Goal: Information Seeking & Learning: Learn about a topic

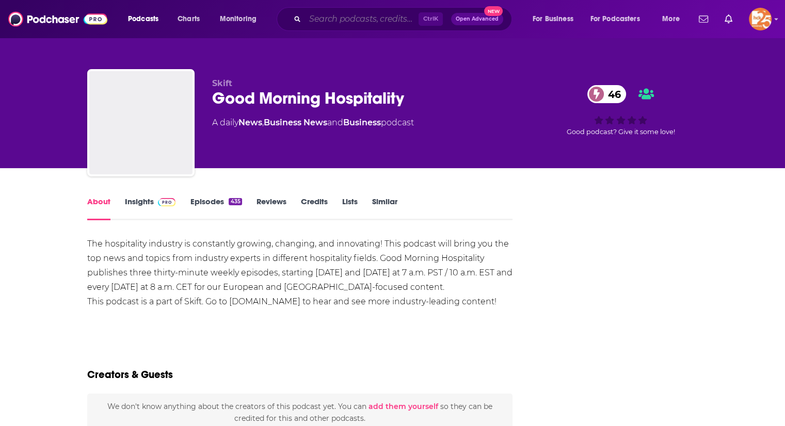
click at [321, 21] on input "Search podcasts, credits, & more..." at bounding box center [362, 19] width 114 height 17
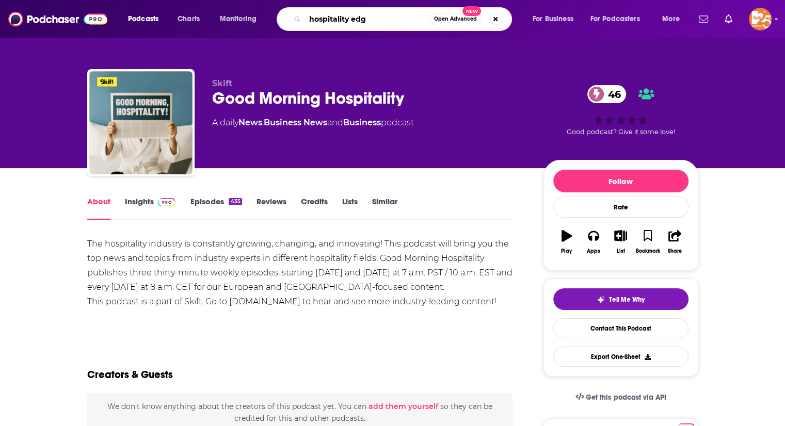
type input "hospitality edge"
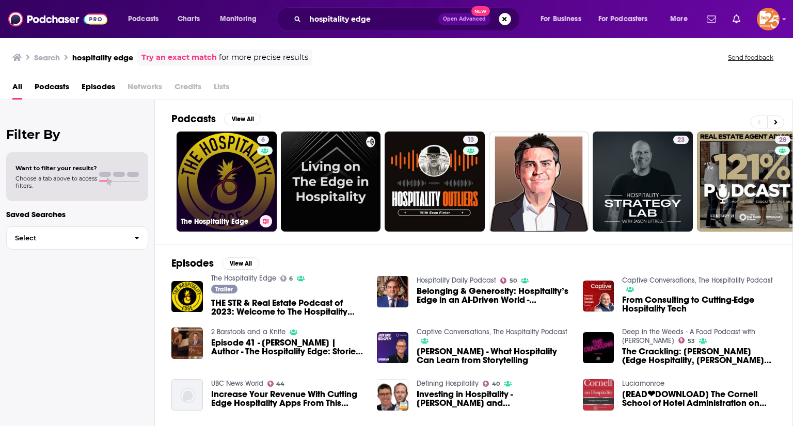
click at [242, 166] on link "6 The Hospitality Edge" at bounding box center [226, 182] width 100 height 100
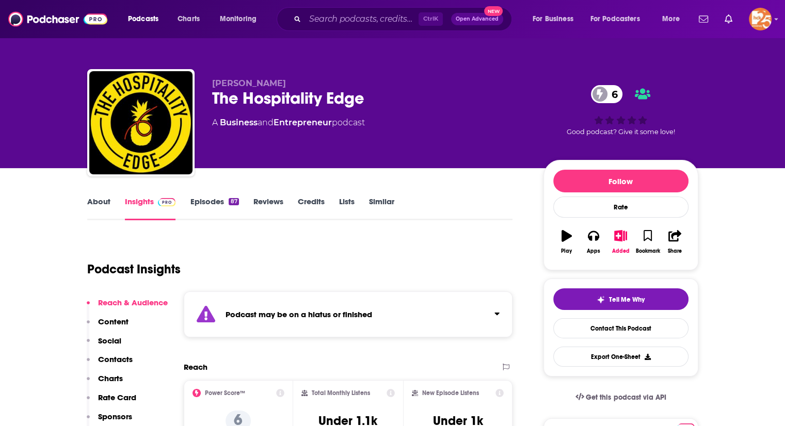
click at [202, 199] on link "Episodes 87" at bounding box center [214, 209] width 49 height 24
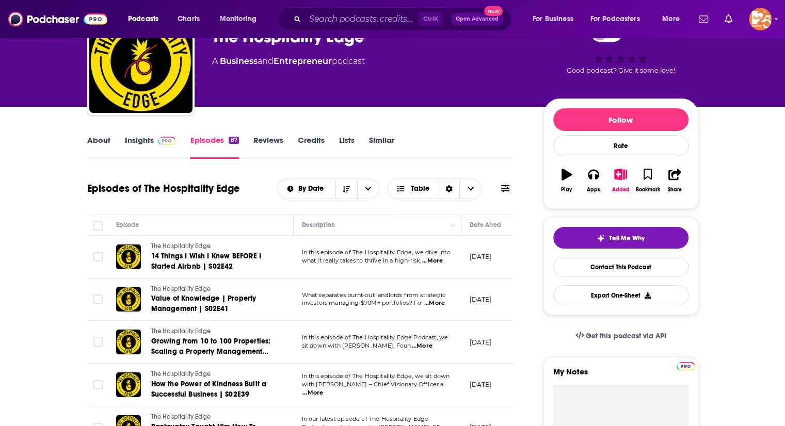
scroll to position [61, 0]
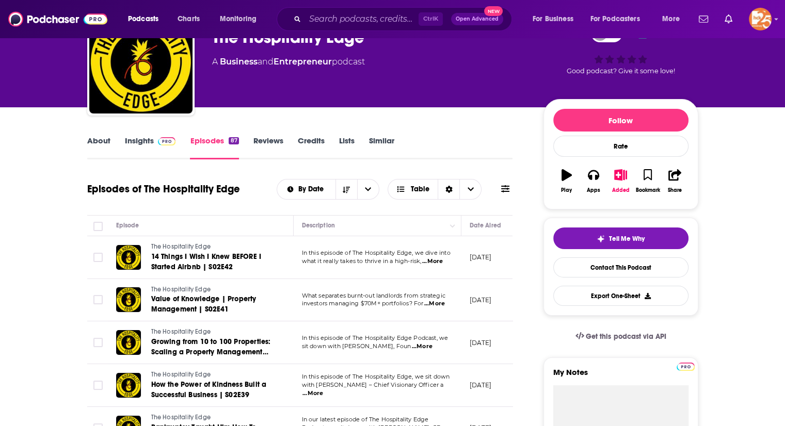
click at [93, 139] on link "About" at bounding box center [98, 148] width 23 height 24
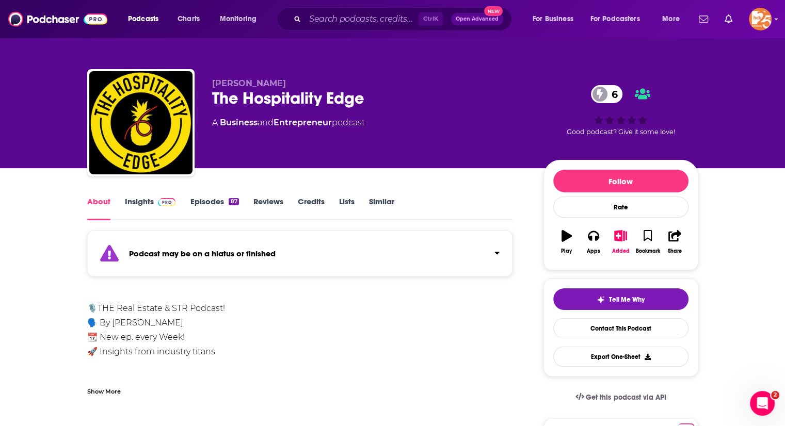
click at [143, 200] on link "Insights" at bounding box center [150, 209] width 51 height 24
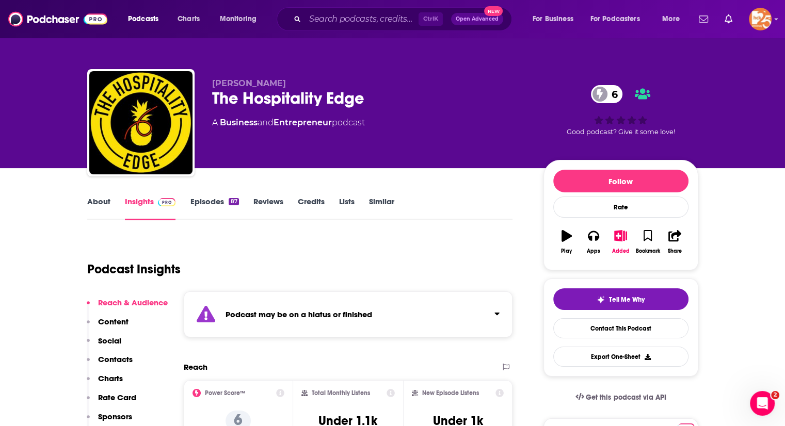
click at [216, 199] on link "Episodes 87" at bounding box center [214, 209] width 49 height 24
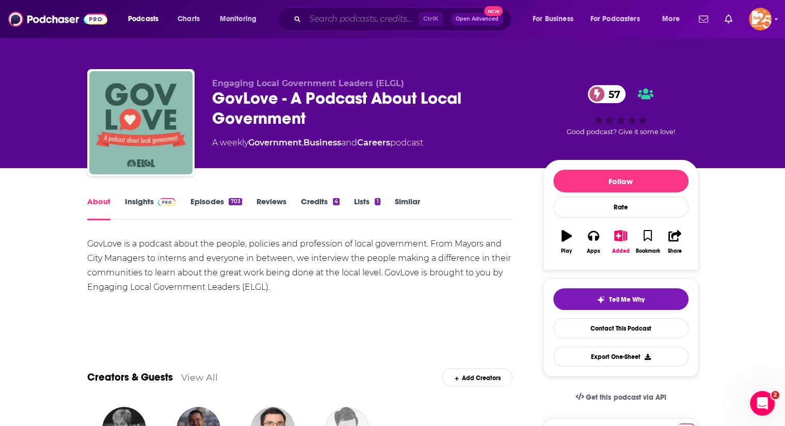
click at [326, 26] on input "Search podcasts, credits, & more..." at bounding box center [362, 19] width 114 height 17
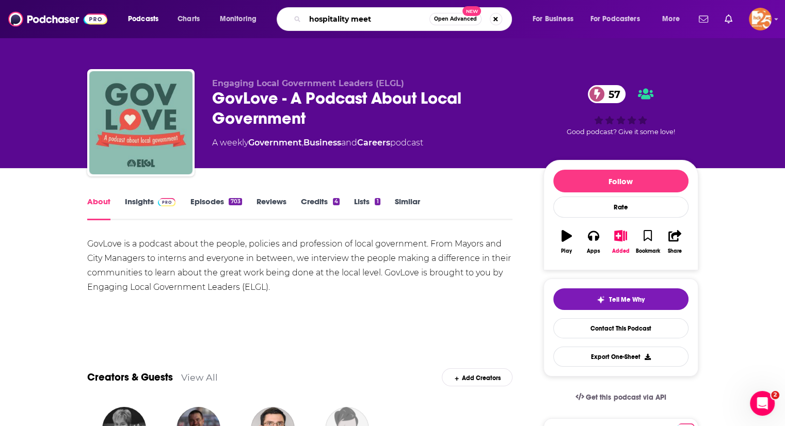
type input "hospitality meets"
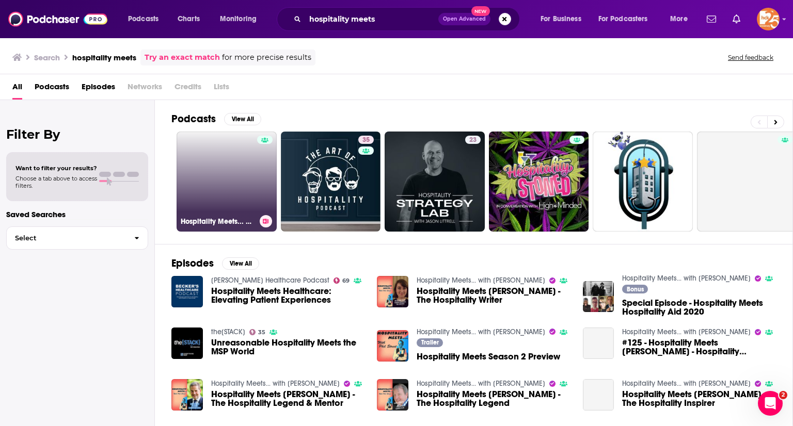
click at [218, 160] on link "Hospitality Meets... with Phil Street" at bounding box center [226, 182] width 100 height 100
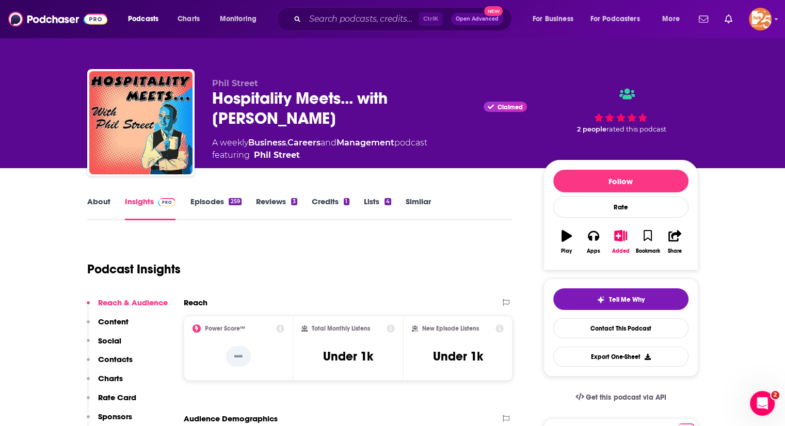
click at [206, 208] on link "Episodes 259" at bounding box center [215, 209] width 51 height 24
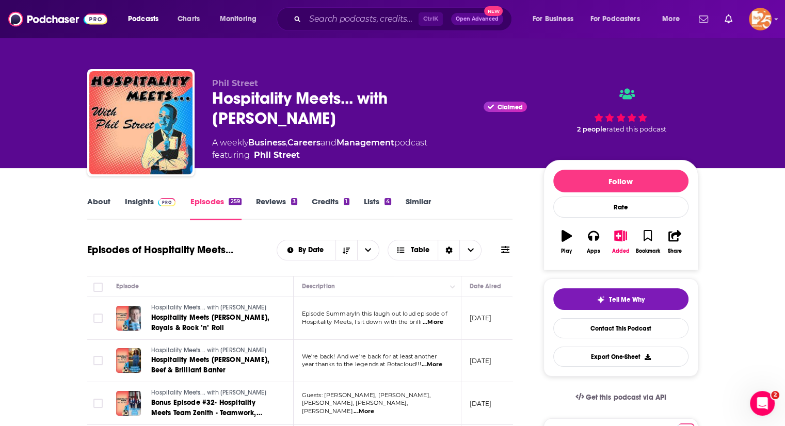
click at [99, 199] on link "About" at bounding box center [98, 209] width 23 height 24
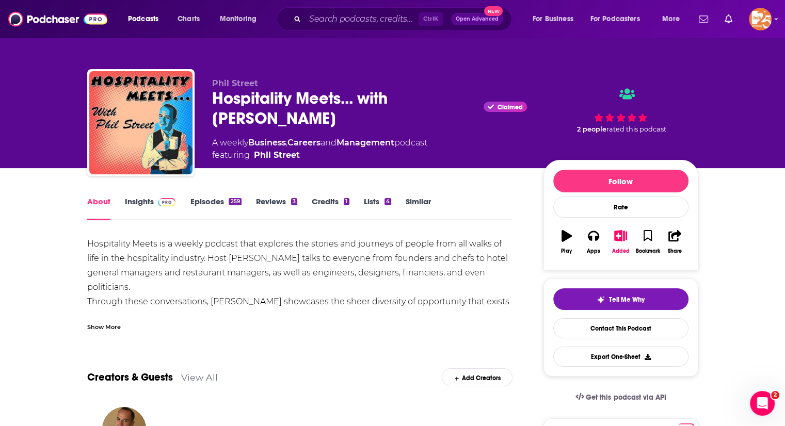
click at [106, 327] on div "Show More" at bounding box center [104, 326] width 34 height 10
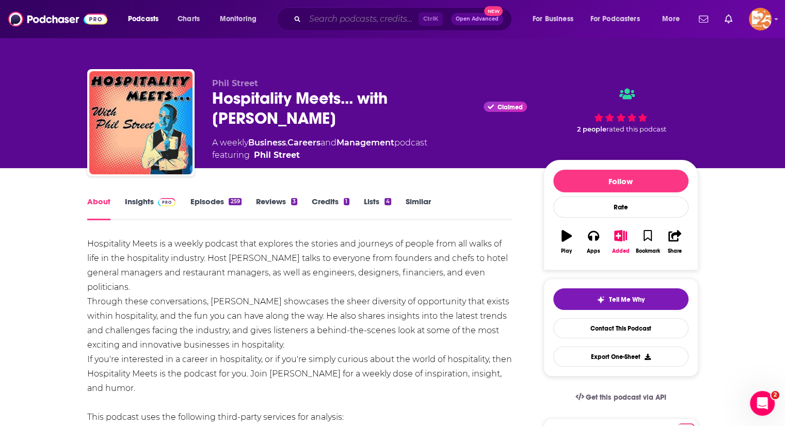
click at [348, 21] on input "Search podcasts, credits, & more..." at bounding box center [362, 19] width 114 height 17
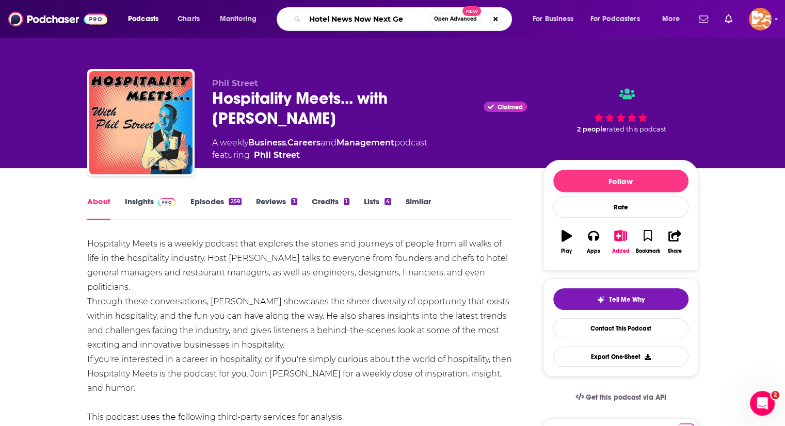
type input "Hotel News Now Next Gen"
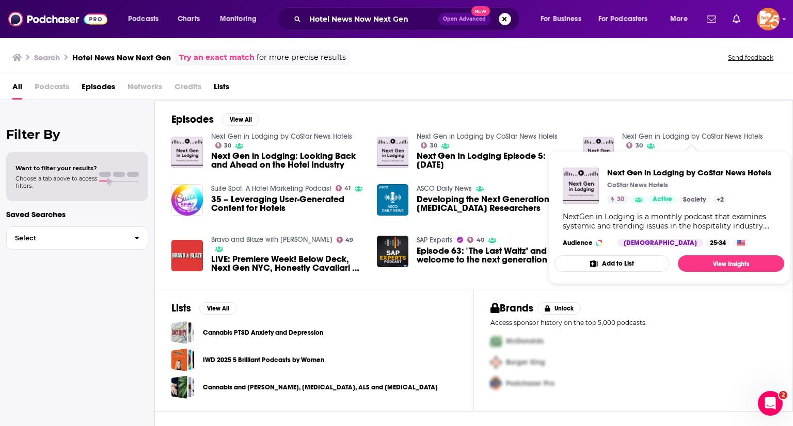
click at [682, 135] on link "Next Gen in Lodging by CoStar News Hotels" at bounding box center [692, 136] width 141 height 9
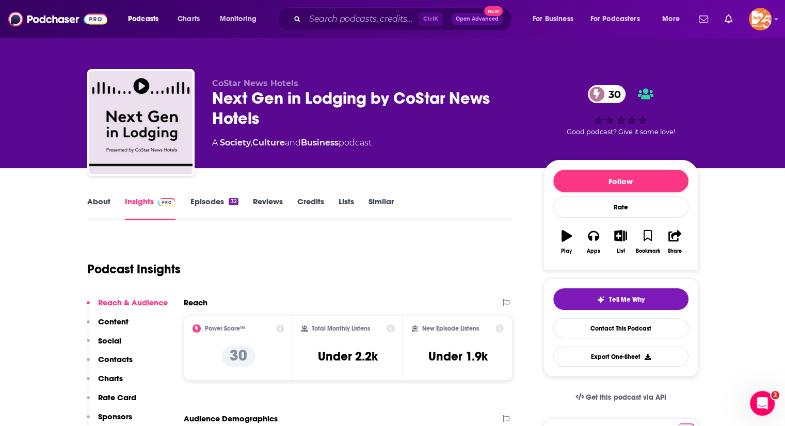
click at [98, 199] on link "About" at bounding box center [98, 209] width 23 height 24
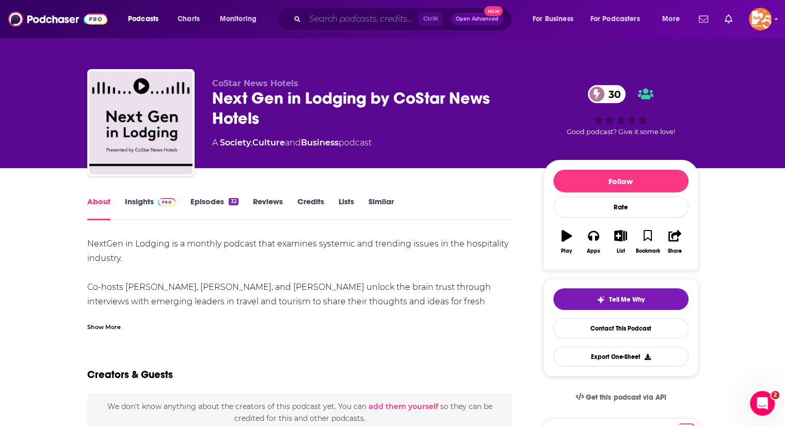
click at [323, 18] on input "Search podcasts, credits, & more..." at bounding box center [362, 19] width 114 height 17
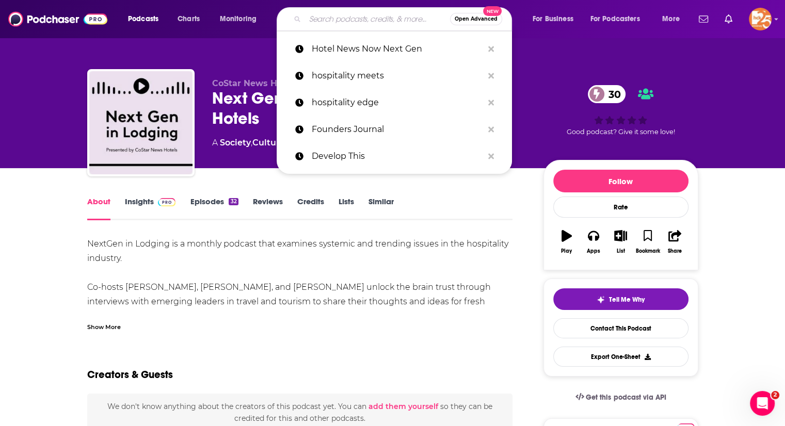
paste input "Jocko Pocast"
type input "Jocko Pocast"
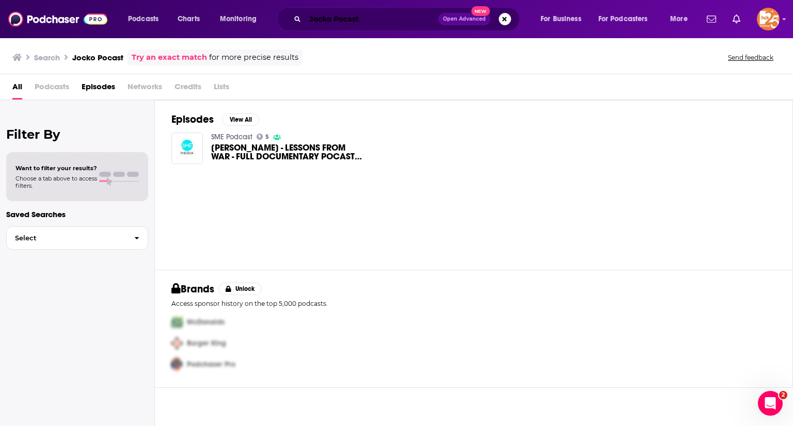
click at [331, 20] on input "Jocko Pocast" at bounding box center [371, 19] width 133 height 17
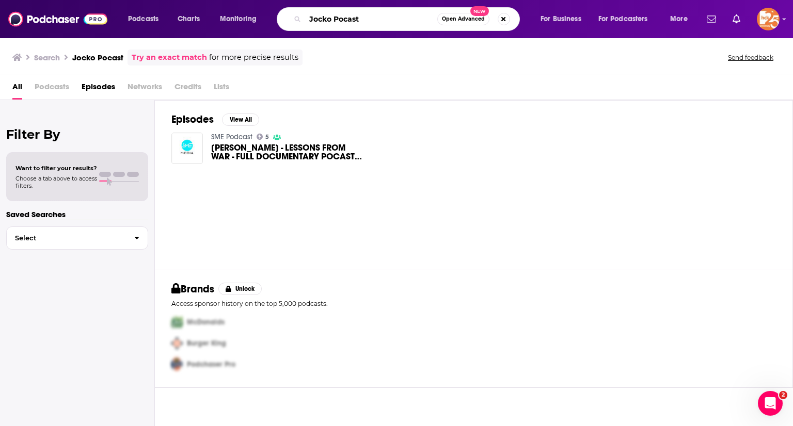
click at [331, 20] on input "Jocko Pocast" at bounding box center [371, 19] width 132 height 17
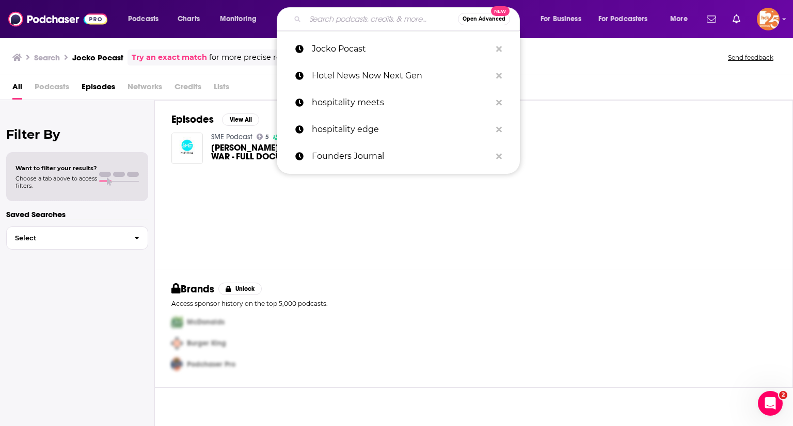
paste input "Making the Museum"
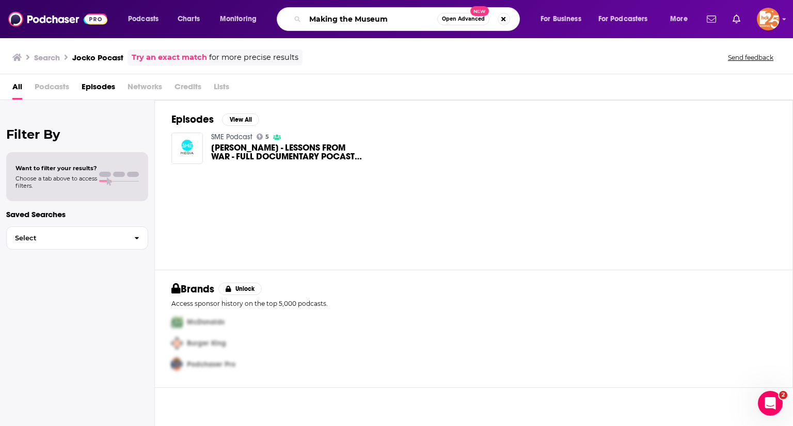
type input "Making the Museum"
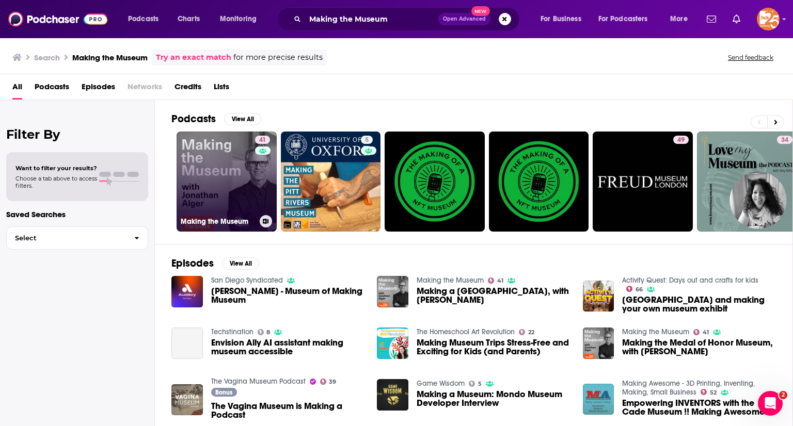
click at [195, 187] on link "41 Making the Museum" at bounding box center [226, 182] width 100 height 100
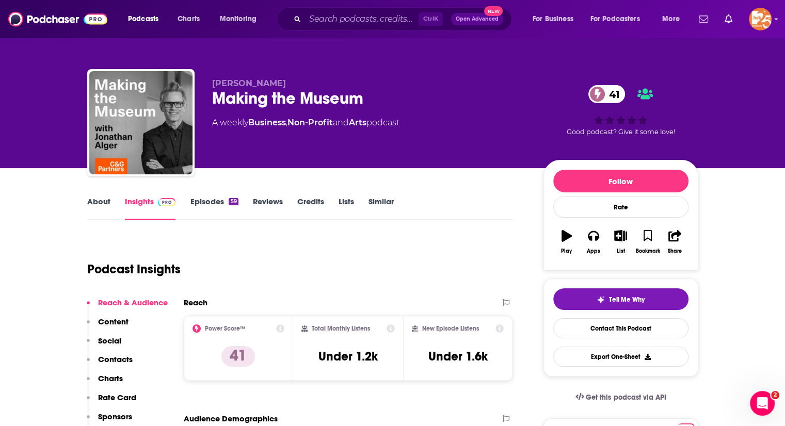
click at [101, 198] on link "About" at bounding box center [98, 209] width 23 height 24
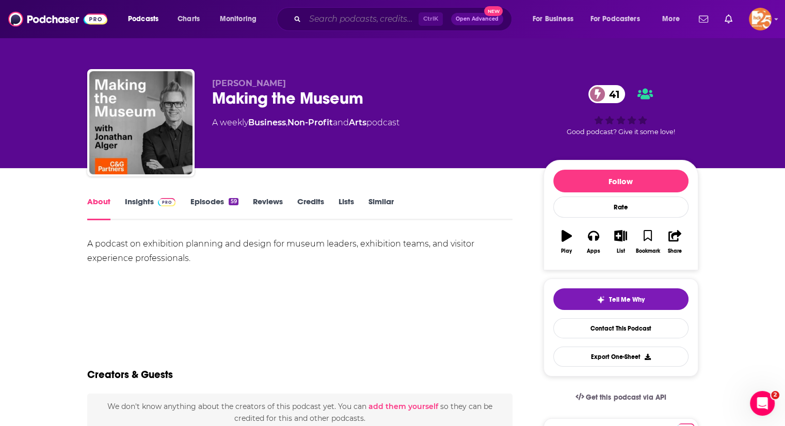
click at [353, 18] on input "Search podcasts, credits, & more..." at bounding box center [362, 19] width 114 height 17
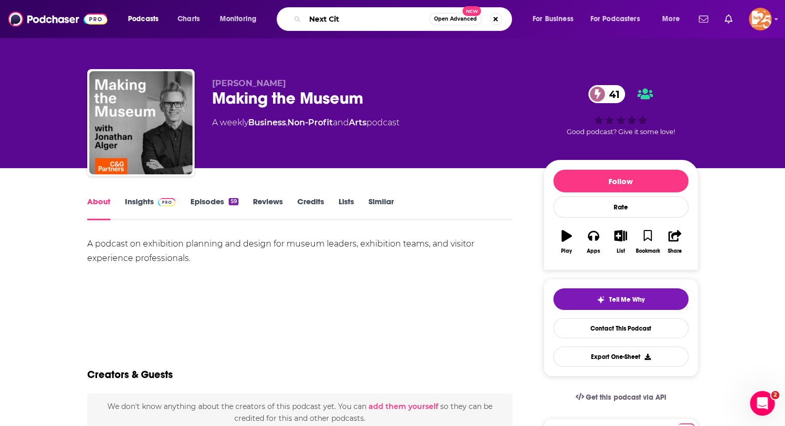
type input "Next City"
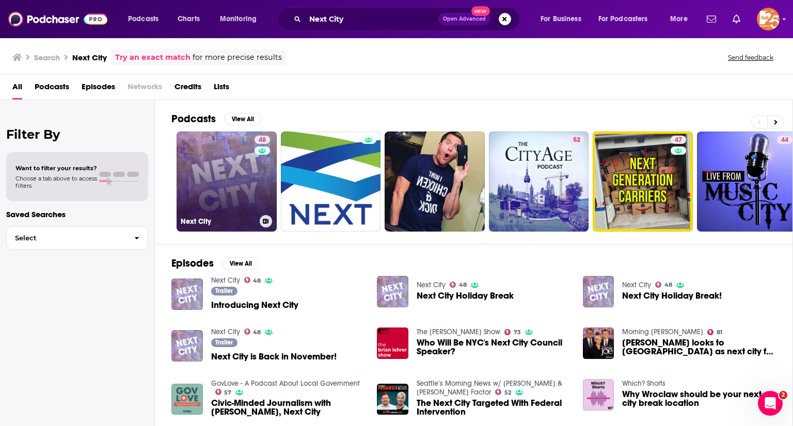
click at [199, 166] on link "48 Next City" at bounding box center [226, 182] width 100 height 100
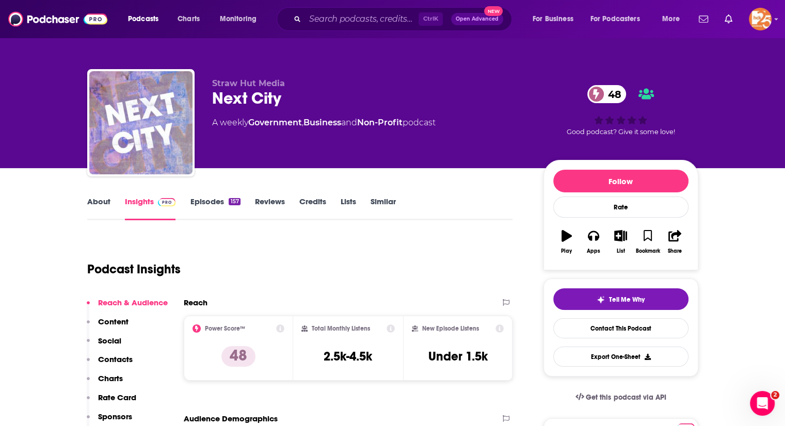
click at [94, 209] on link "About" at bounding box center [98, 209] width 23 height 24
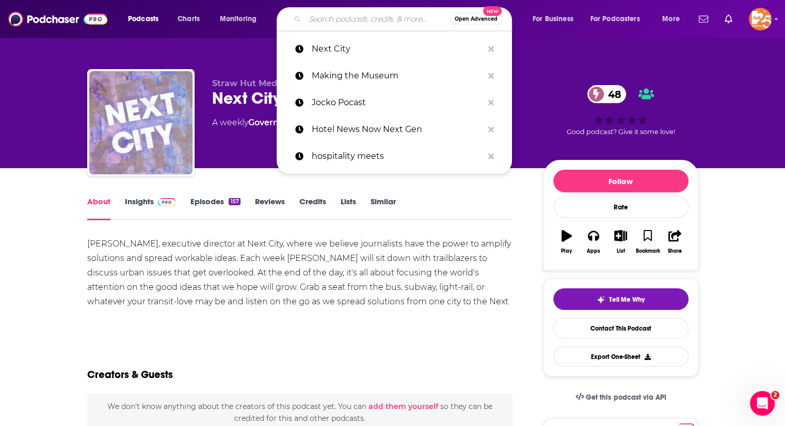
click at [377, 23] on input "Search podcasts, credits, & more..." at bounding box center [377, 19] width 145 height 17
paste input "Slick Talk : The Hospitality Podcast"
type input "Slick Talk : The Hospitality Podcast"
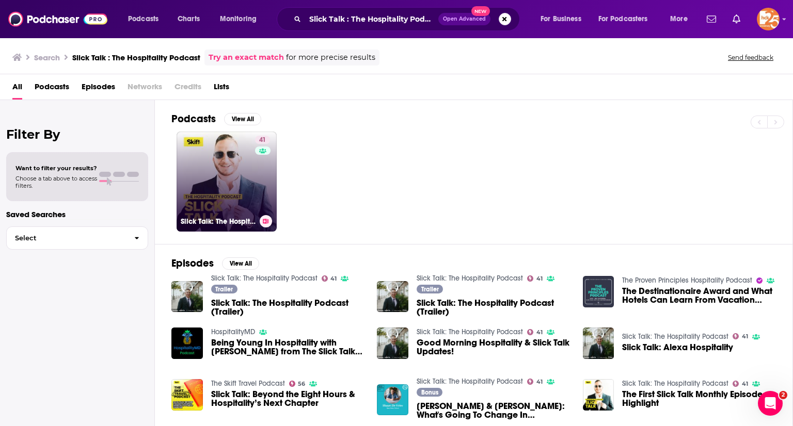
click at [206, 178] on link "41 Slick Talk: The Hospitality Podcast" at bounding box center [226, 182] width 100 height 100
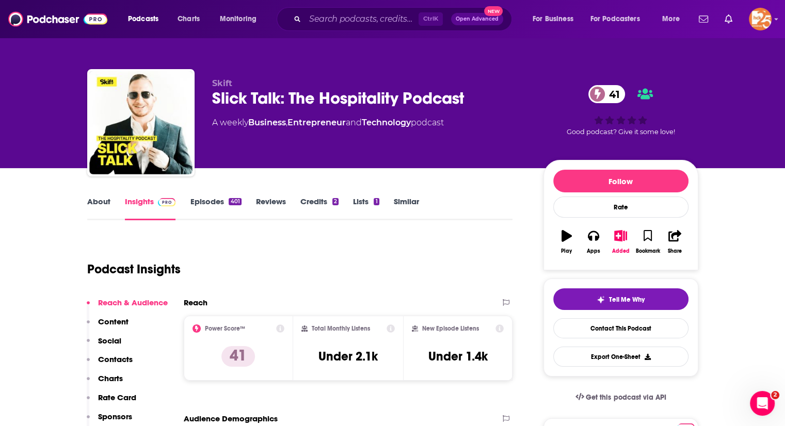
click at [98, 200] on link "About" at bounding box center [98, 209] width 23 height 24
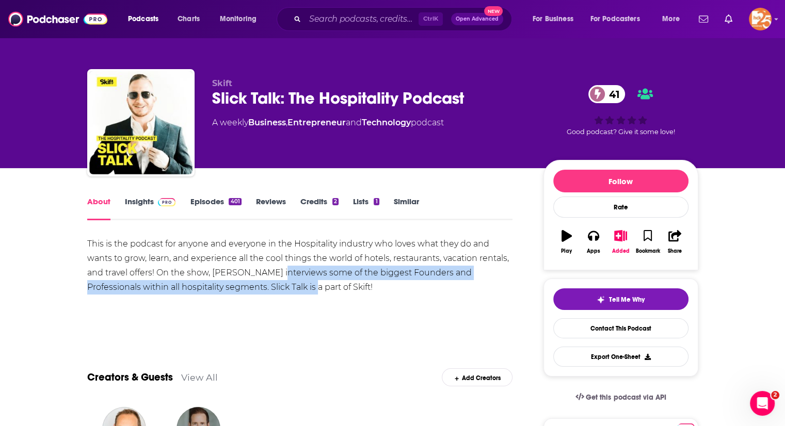
drag, startPoint x: 98, startPoint y: 200, endPoint x: 266, endPoint y: 281, distance: 187.0
click at [266, 281] on div "This is the podcast for anyone and everyone in the Hospitality industry who lov…" at bounding box center [300, 266] width 426 height 58
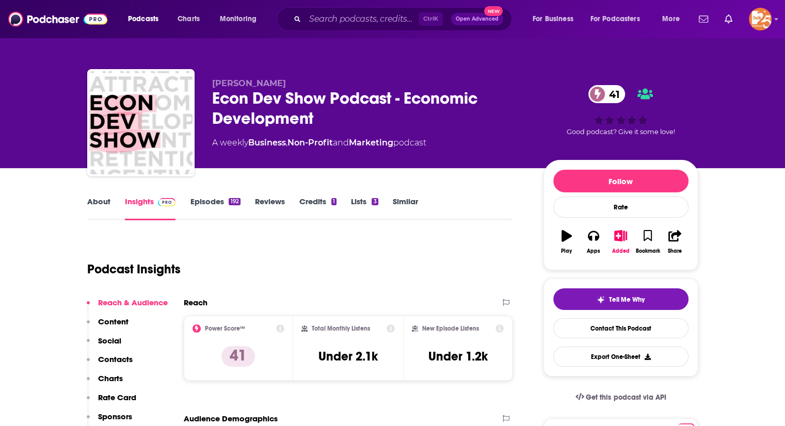
click at [99, 198] on link "About" at bounding box center [98, 209] width 23 height 24
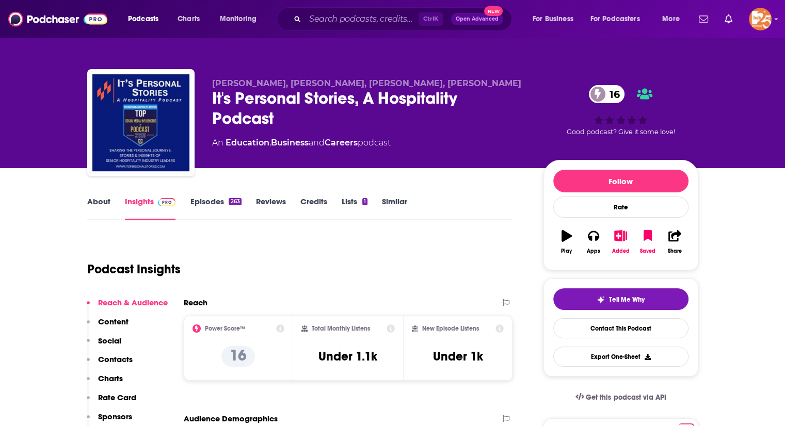
click at [205, 202] on link "Episodes 263" at bounding box center [215, 209] width 51 height 24
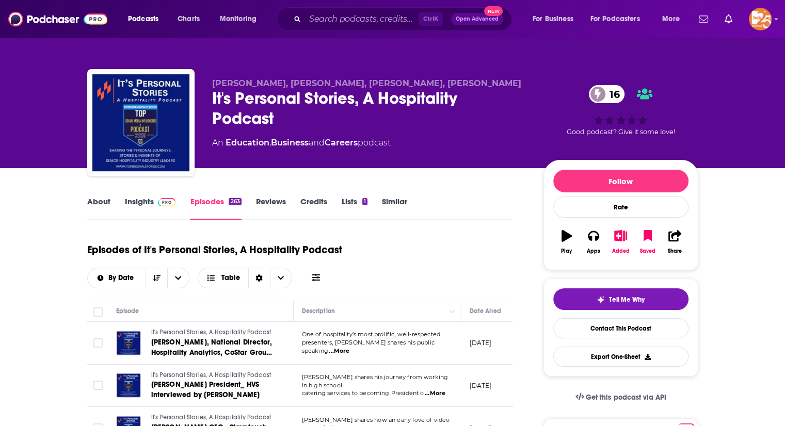
click at [91, 200] on link "About" at bounding box center [98, 209] width 23 height 24
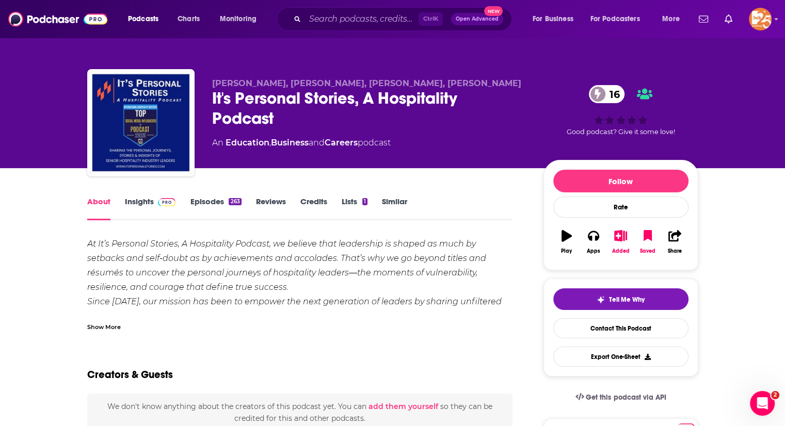
scroll to position [56, 0]
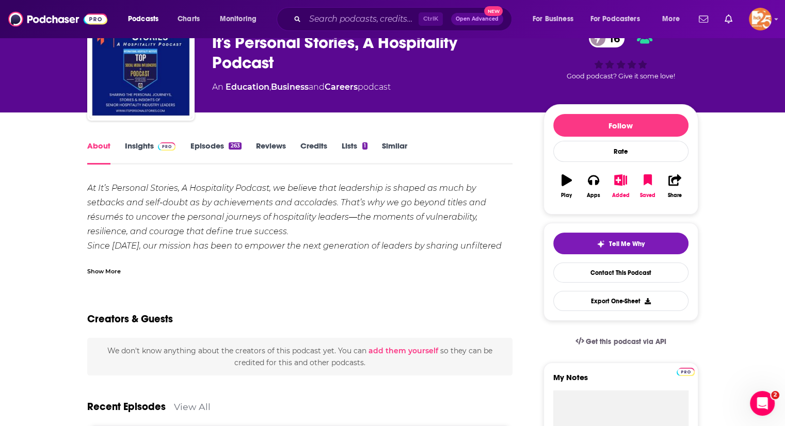
click at [107, 272] on div "Show More" at bounding box center [104, 271] width 34 height 10
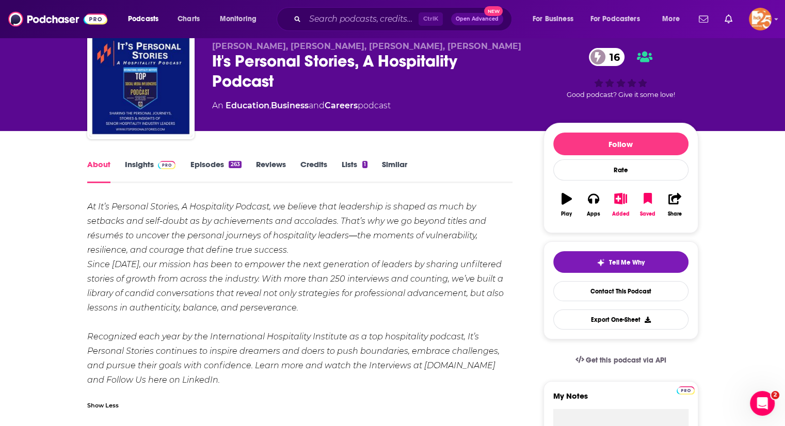
scroll to position [0, 0]
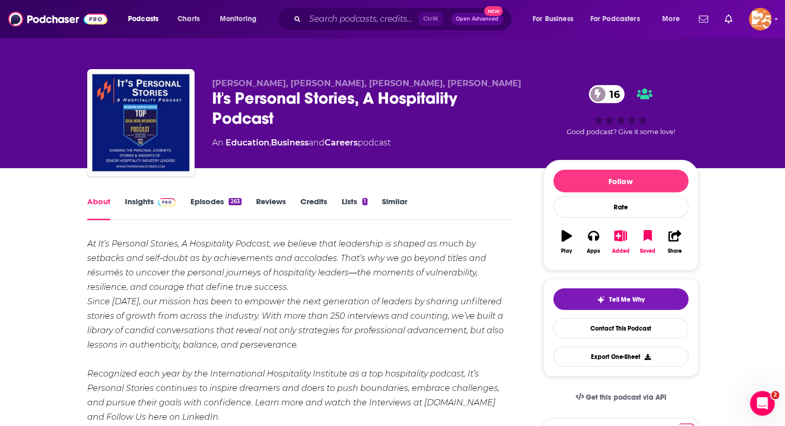
click at [136, 196] on div "About Insights Episodes 263 Reviews Credits Lists 1 Similar" at bounding box center [300, 207] width 426 height 25
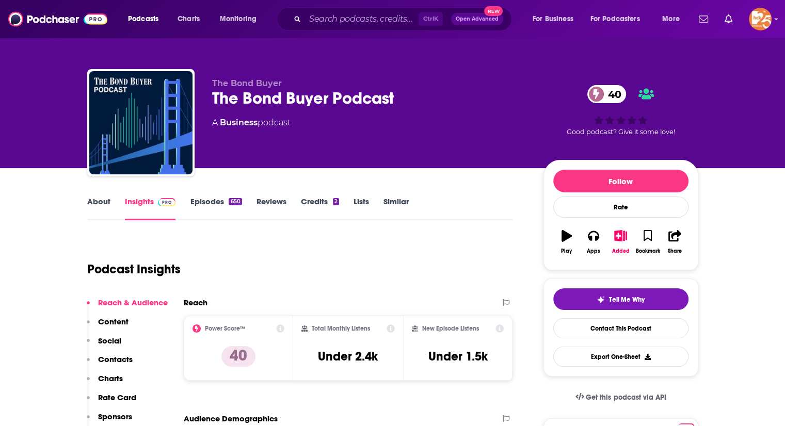
click at [206, 199] on link "Episodes 650" at bounding box center [216, 209] width 52 height 24
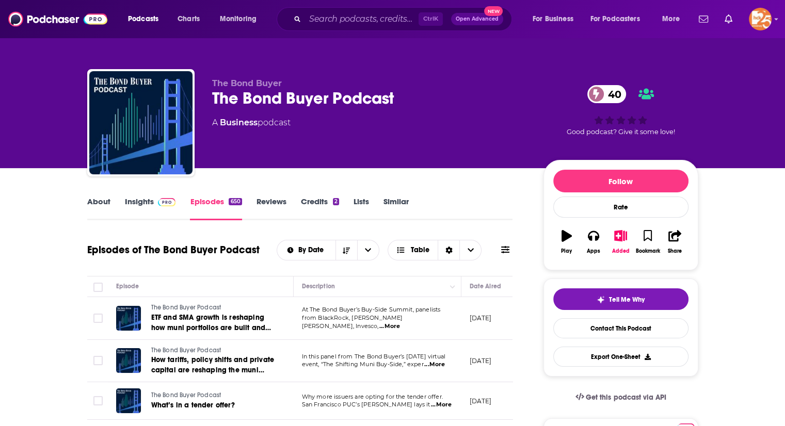
click at [159, 209] on link "Insights" at bounding box center [150, 209] width 51 height 24
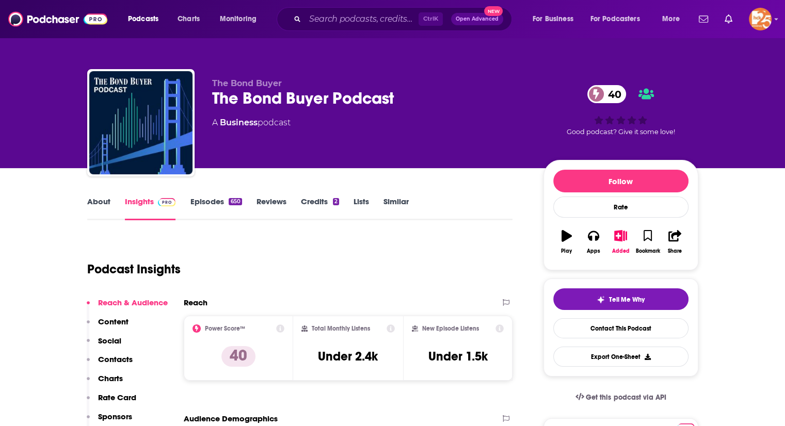
click at [106, 200] on link "About" at bounding box center [98, 209] width 23 height 24
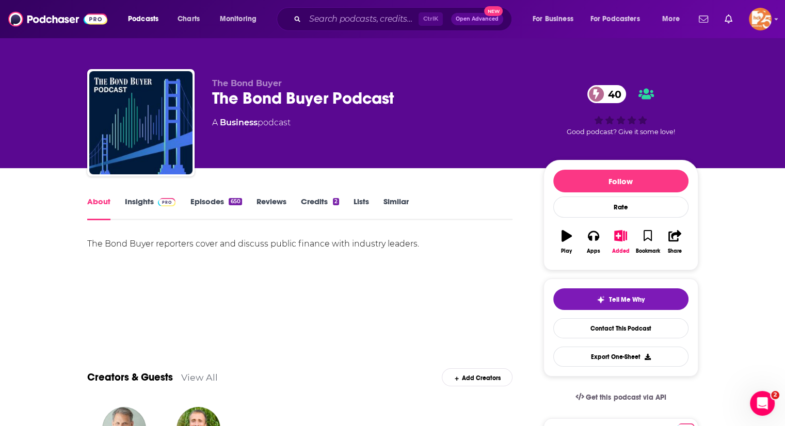
click at [136, 197] on link "Insights" at bounding box center [150, 209] width 51 height 24
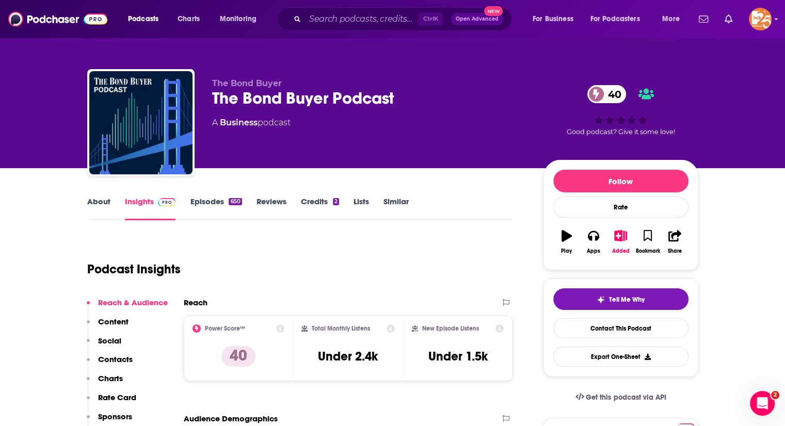
scroll to position [14, 0]
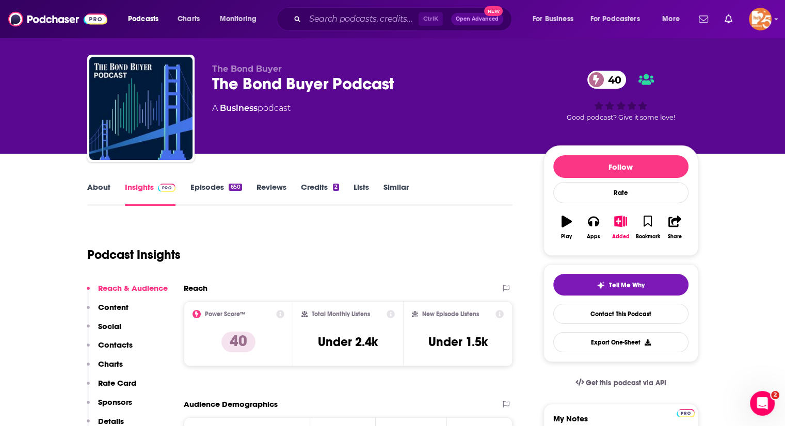
click at [213, 186] on link "Episodes 650" at bounding box center [216, 194] width 52 height 24
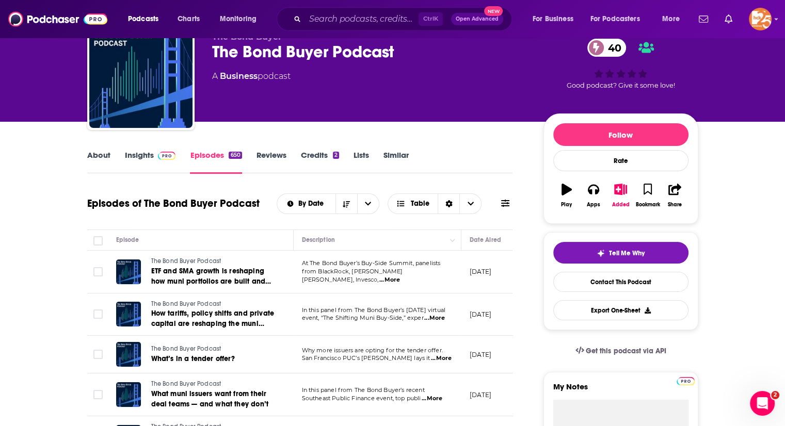
scroll to position [99, 0]
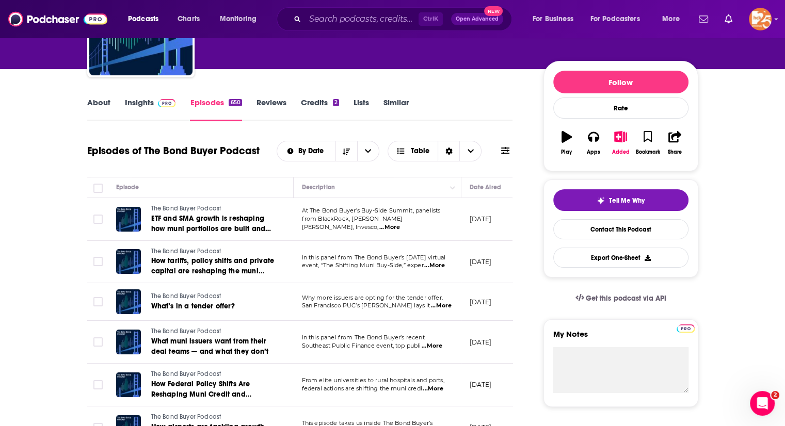
click at [400, 223] on span "...More" at bounding box center [389, 227] width 21 height 8
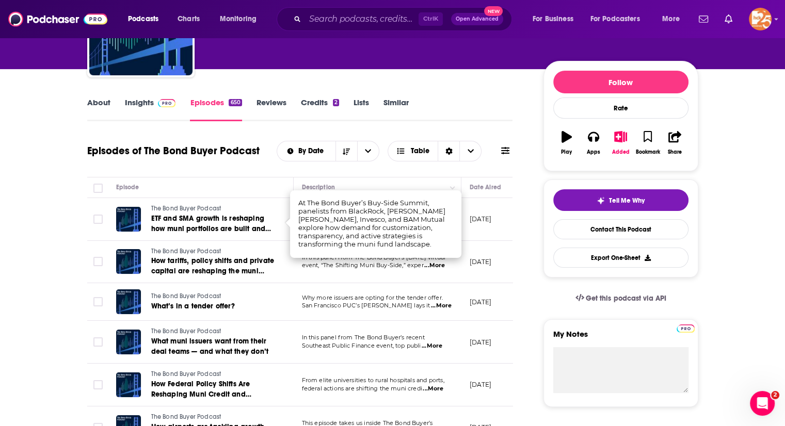
click at [105, 104] on link "About" at bounding box center [98, 110] width 23 height 24
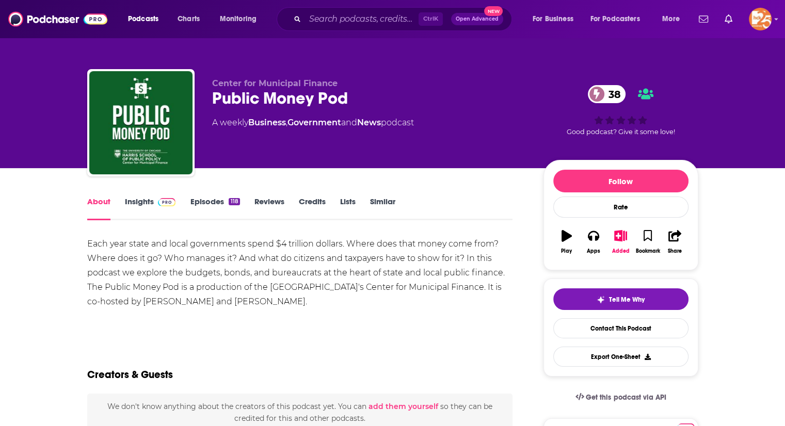
click at [211, 197] on link "Episodes 118" at bounding box center [215, 209] width 50 height 24
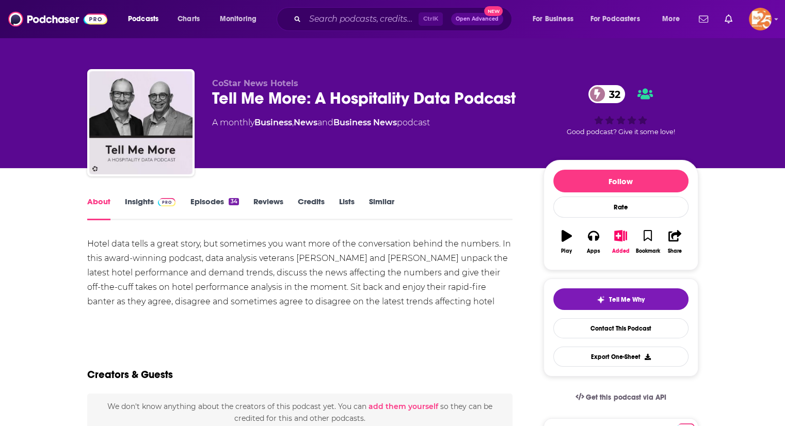
click at [204, 208] on link "Episodes 34" at bounding box center [214, 209] width 49 height 24
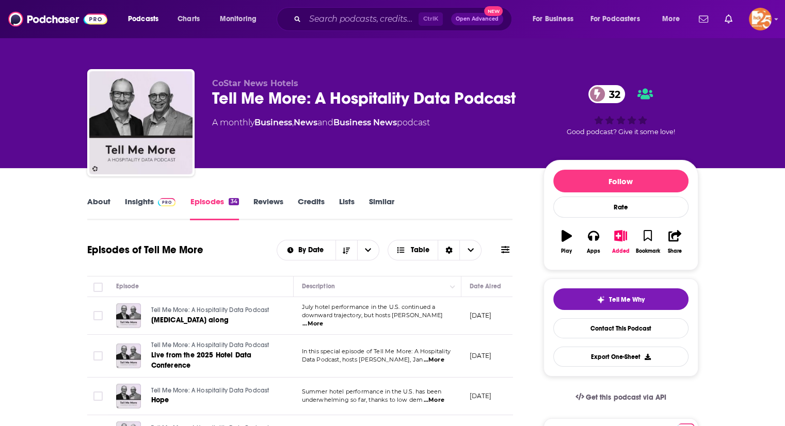
click at [323, 320] on span "...More" at bounding box center [312, 324] width 21 height 8
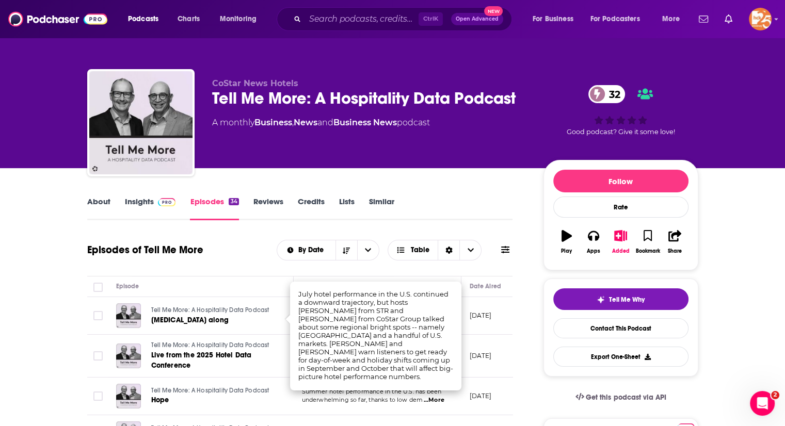
click at [433, 400] on span "...More" at bounding box center [434, 400] width 21 height 8
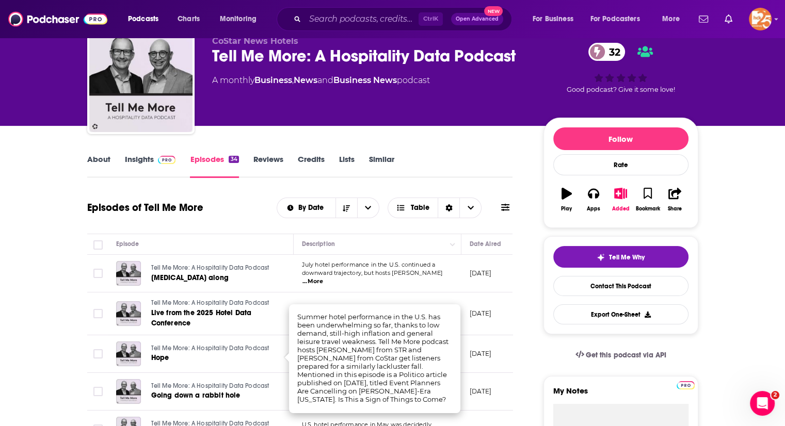
scroll to position [43, 0]
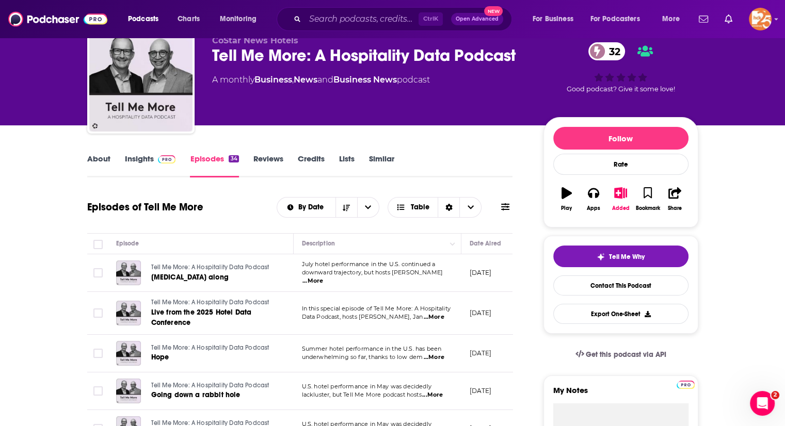
click at [509, 352] on td "July 29, 2025" at bounding box center [494, 354] width 67 height 38
click at [433, 320] on span "...More" at bounding box center [434, 317] width 21 height 8
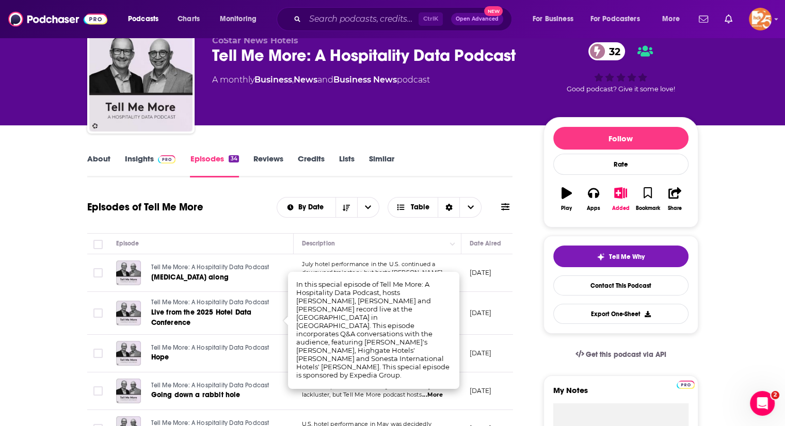
click at [485, 309] on p "August 22, 2025" at bounding box center [481, 313] width 22 height 9
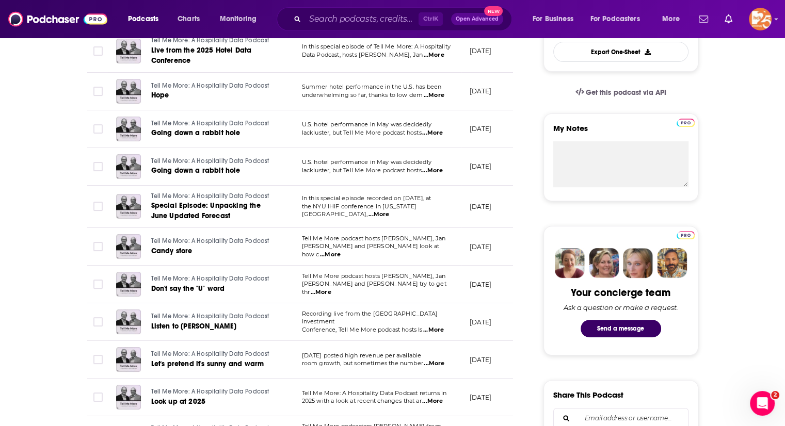
scroll to position [0, 0]
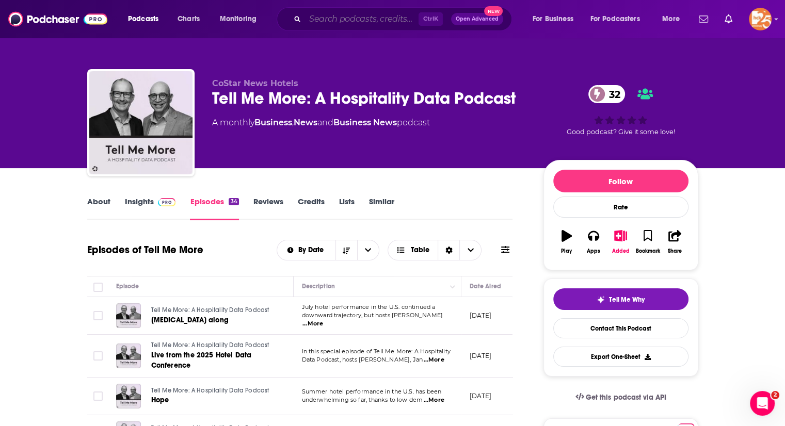
click at [335, 21] on input "Search podcasts, credits, & more..." at bounding box center [362, 19] width 114 height 17
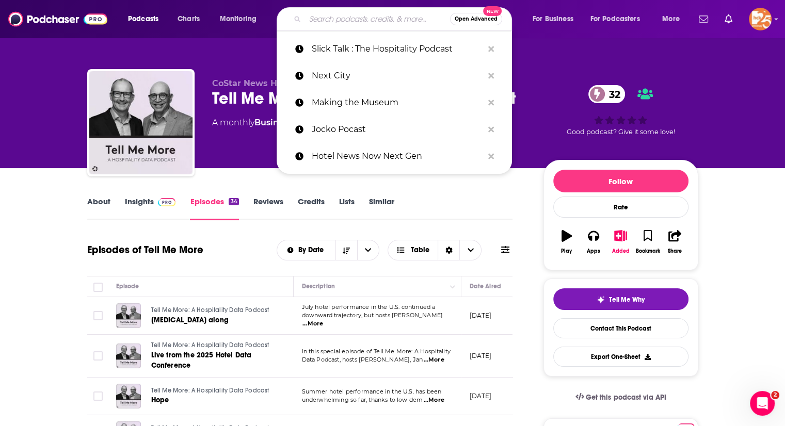
paste input "The Innovative Hotelier"
type input "The Innovative Hotelier"
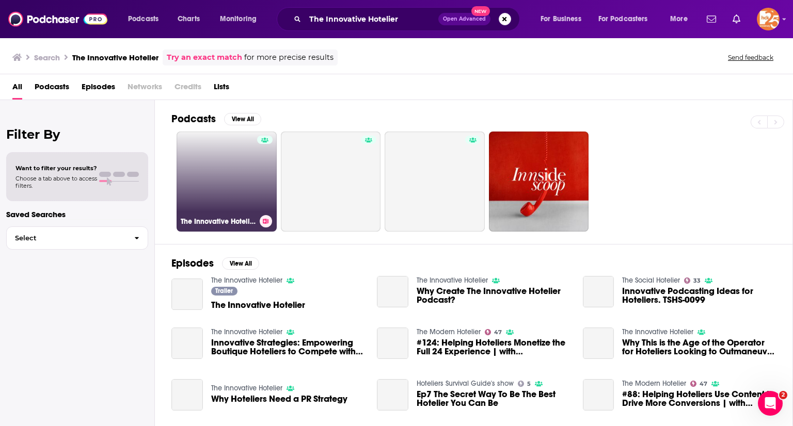
click at [201, 142] on link "The Innovative Hotelier" at bounding box center [226, 182] width 100 height 100
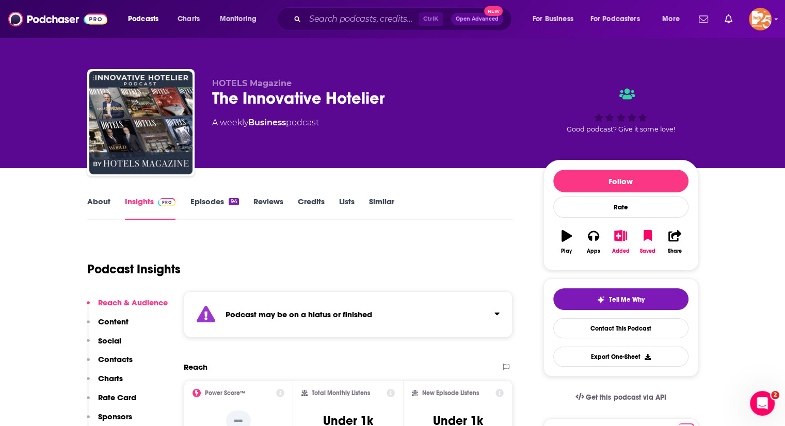
click at [198, 199] on link "Episodes 94" at bounding box center [214, 209] width 49 height 24
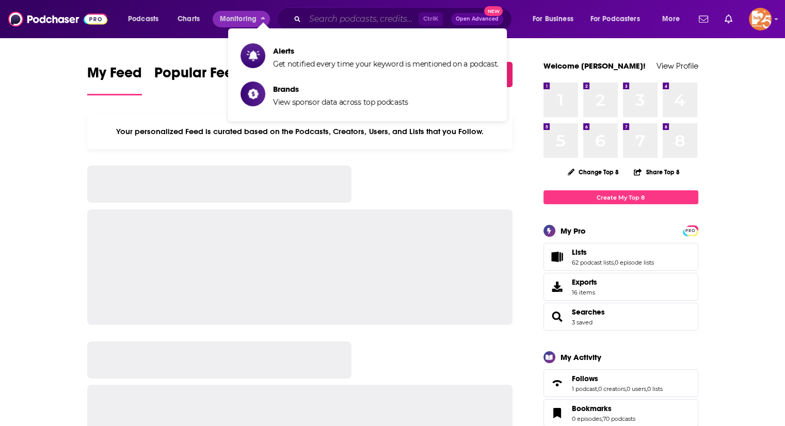
click at [324, 19] on input "Search podcasts, credits, & more..." at bounding box center [362, 19] width 114 height 17
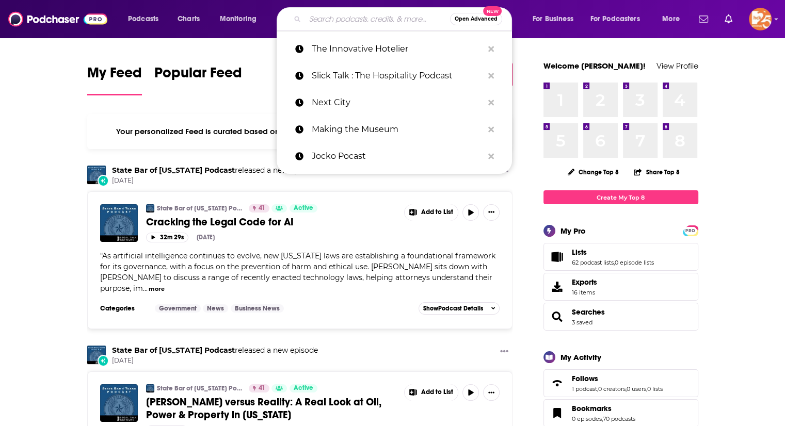
paste input "The Modern Hotelier"
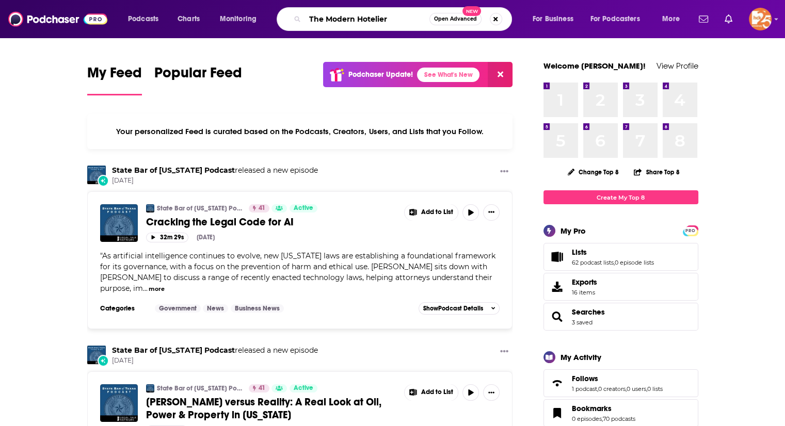
type input "The Modern Hotelier"
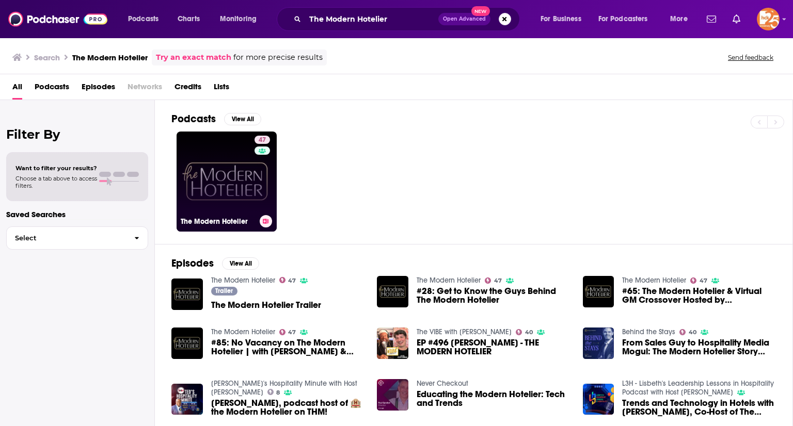
click at [213, 166] on link "47 The Modern Hotelier" at bounding box center [226, 182] width 100 height 100
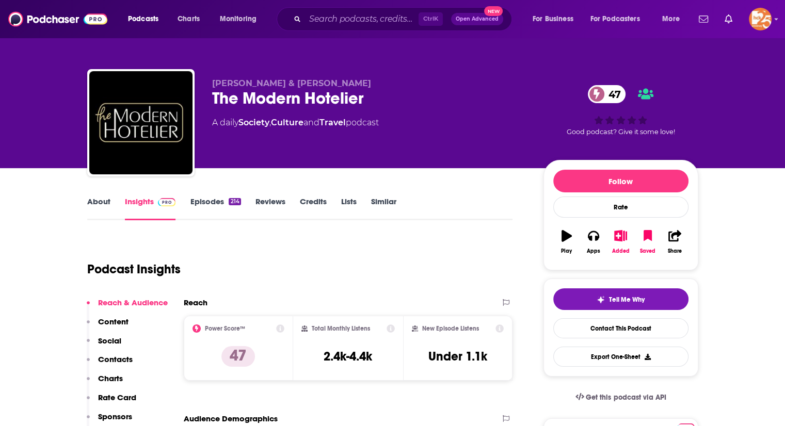
click at [105, 195] on div "About Insights Episodes 214 Reviews Credits Lists Similar" at bounding box center [300, 207] width 426 height 25
click at [103, 200] on link "About" at bounding box center [98, 209] width 23 height 24
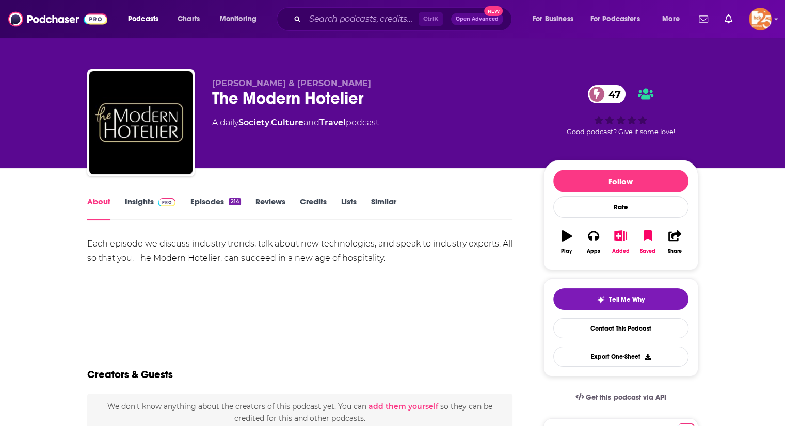
click at [208, 203] on link "Episodes 214" at bounding box center [215, 209] width 51 height 24
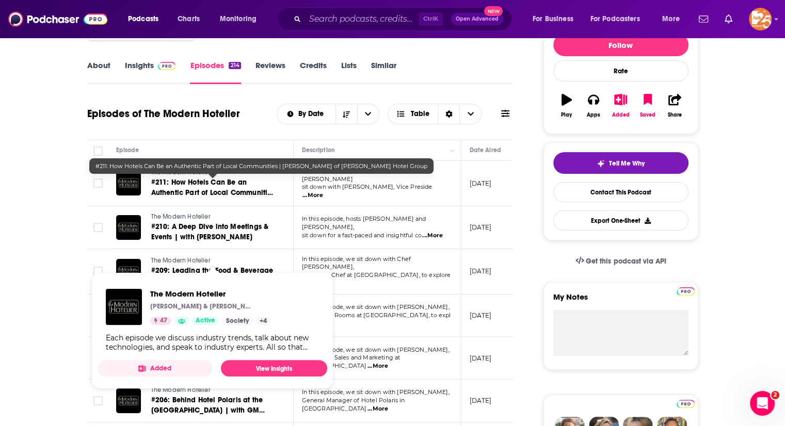
scroll to position [12, 0]
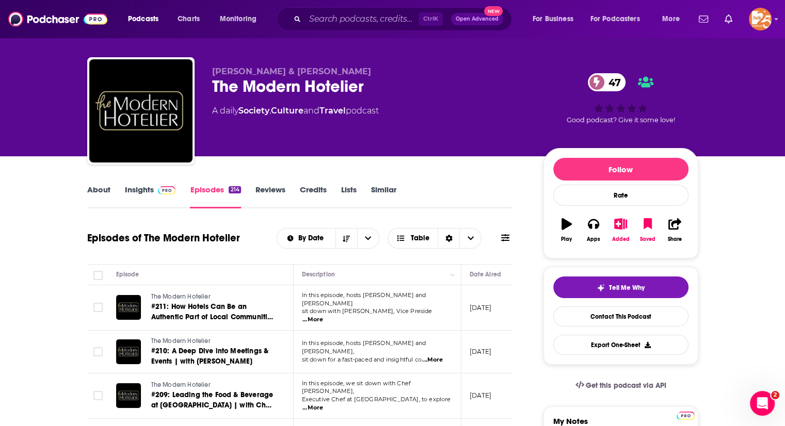
drag, startPoint x: 136, startPoint y: 187, endPoint x: 96, endPoint y: 187, distance: 40.3
click at [96, 187] on link "About" at bounding box center [98, 197] width 23 height 24
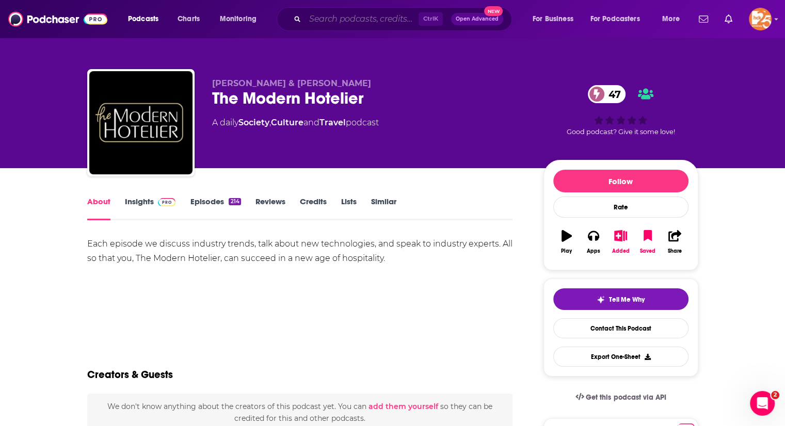
click at [320, 19] on input "Search podcasts, credits, & more..." at bounding box center [362, 19] width 114 height 17
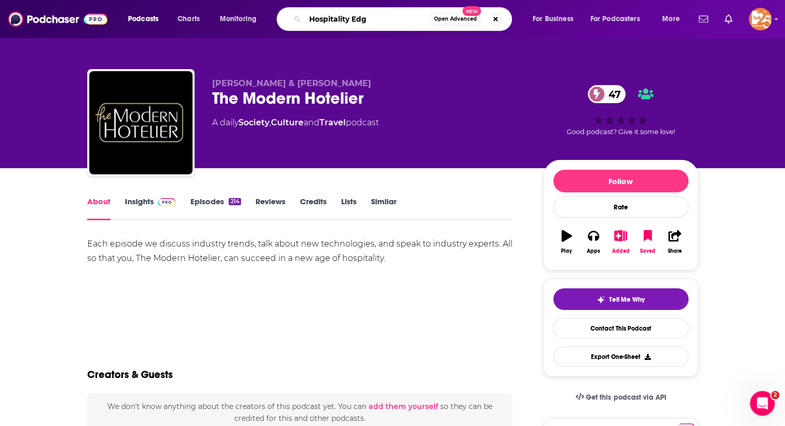
type input "Hospitality Edge"
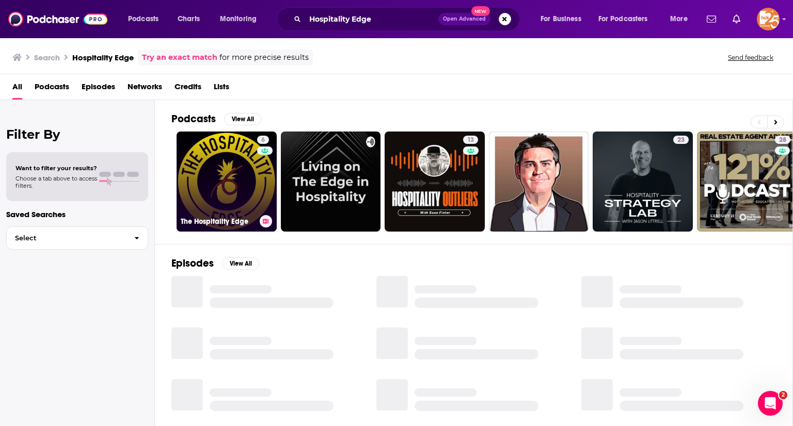
click at [201, 194] on link "6 The Hospitality Edge" at bounding box center [226, 182] width 100 height 100
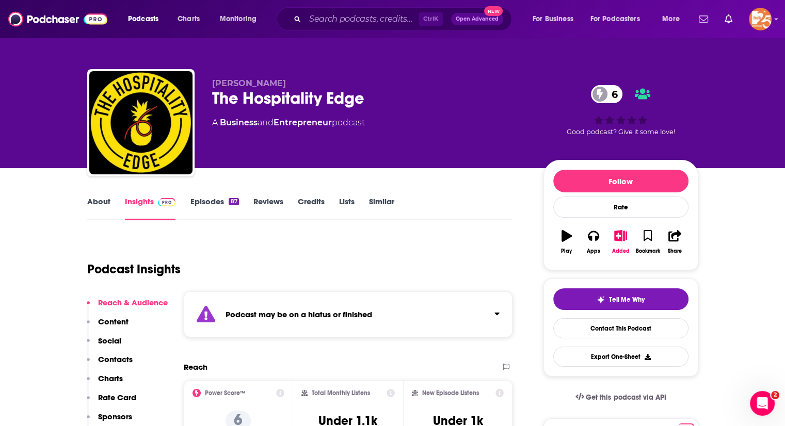
click at [206, 200] on link "Episodes 87" at bounding box center [214, 209] width 49 height 24
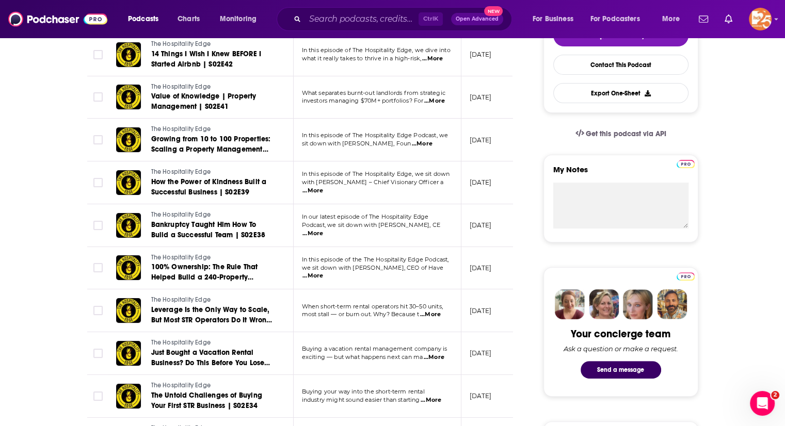
scroll to position [43, 0]
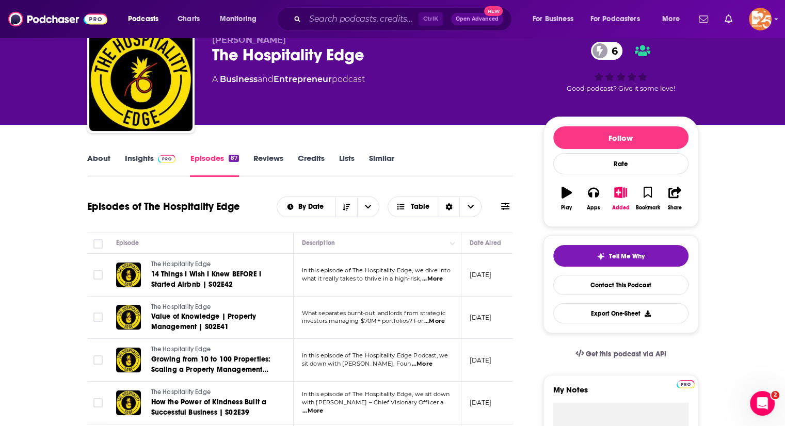
click at [104, 153] on link "About" at bounding box center [98, 165] width 23 height 24
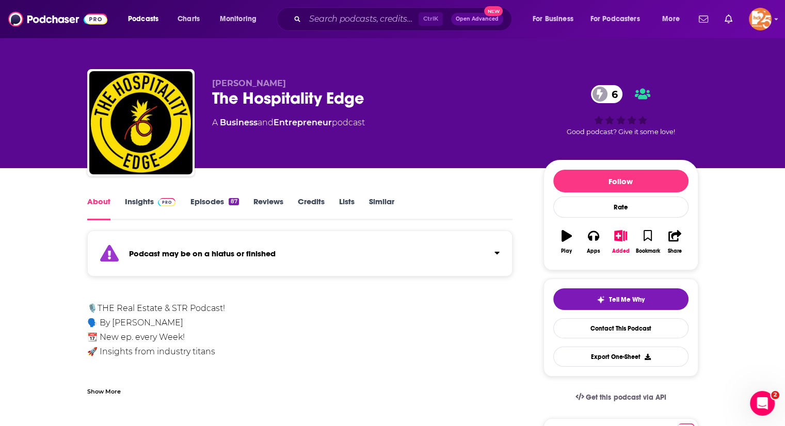
click at [376, 8] on div "Ctrl K Open Advanced New" at bounding box center [394, 19] width 235 height 24
click at [357, 19] on input "Search podcasts, credits, & more..." at bounding box center [362, 19] width 114 height 17
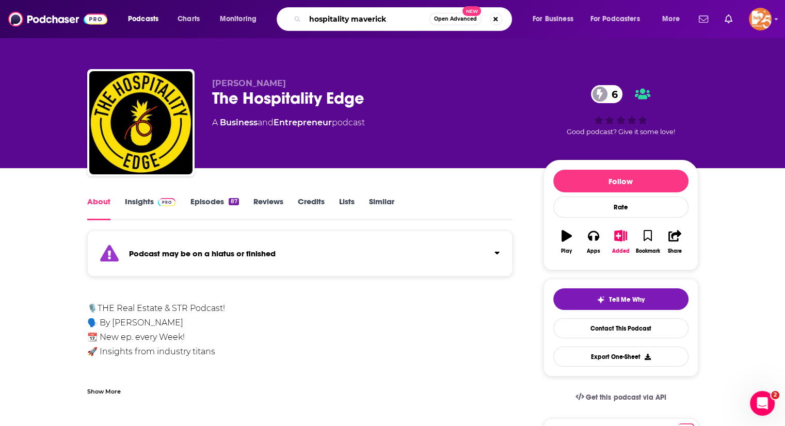
type input "hospitality mavericks"
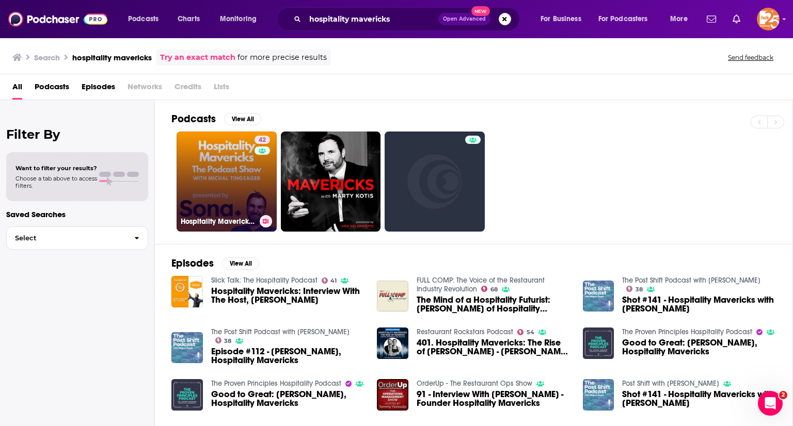
click at [203, 162] on link "42 Hospitality Mavericks Podcast Show" at bounding box center [226, 182] width 100 height 100
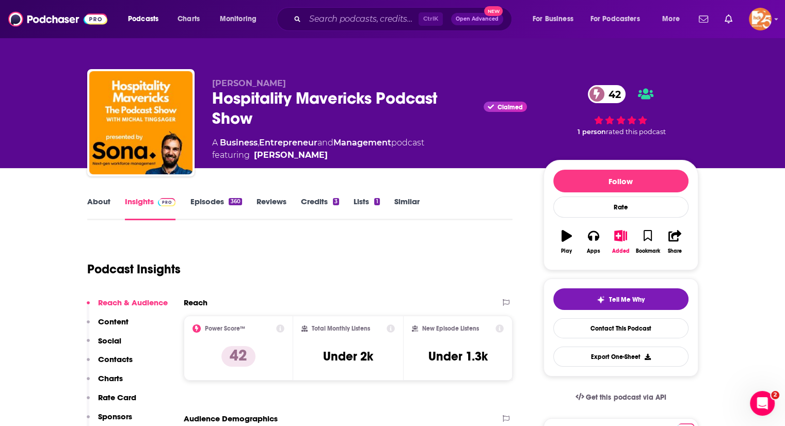
click at [101, 208] on link "About" at bounding box center [98, 209] width 23 height 24
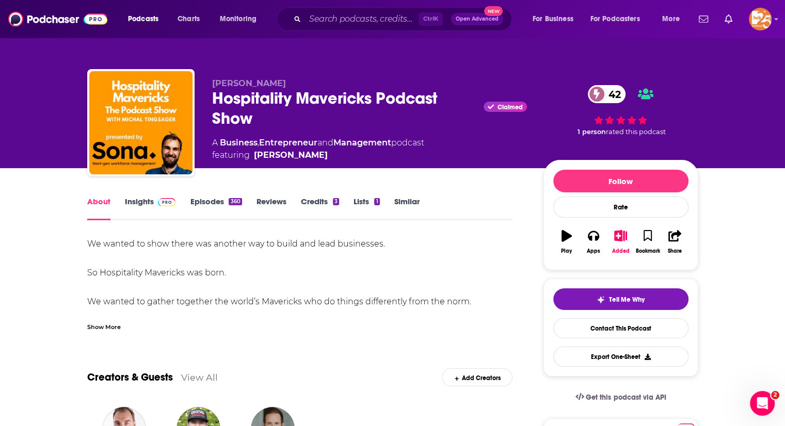
click at [213, 199] on link "Episodes 360" at bounding box center [216, 209] width 52 height 24
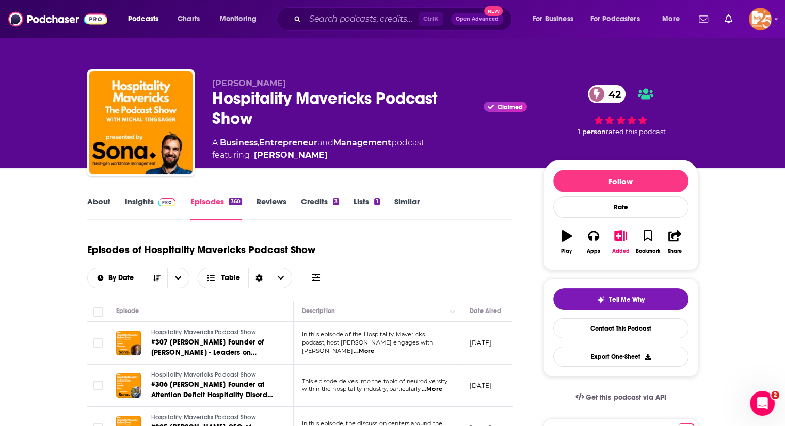
click at [100, 203] on link "About" at bounding box center [98, 209] width 23 height 24
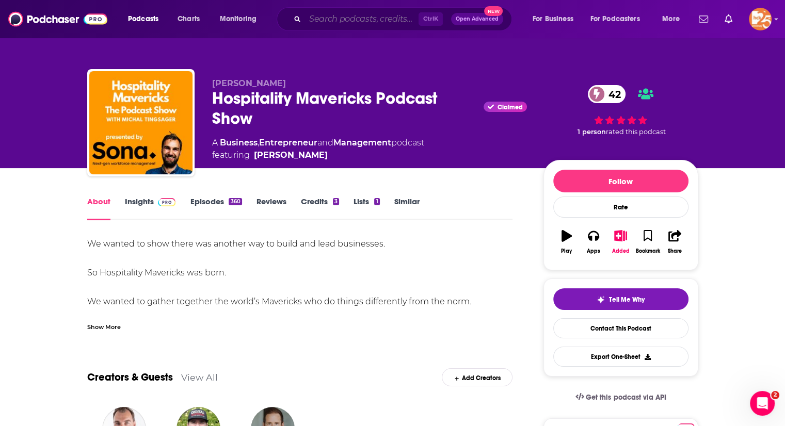
click at [322, 19] on input "Search podcasts, credits, & more..." at bounding box center [362, 19] width 114 height 17
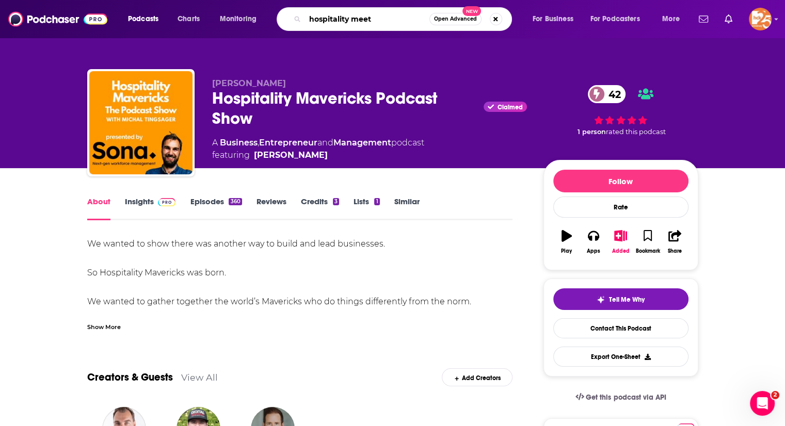
type input "hospitality meets"
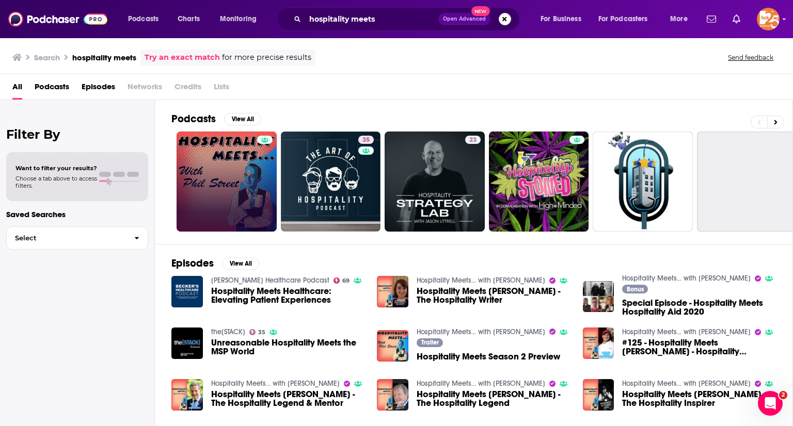
click at [233, 160] on link at bounding box center [226, 182] width 100 height 100
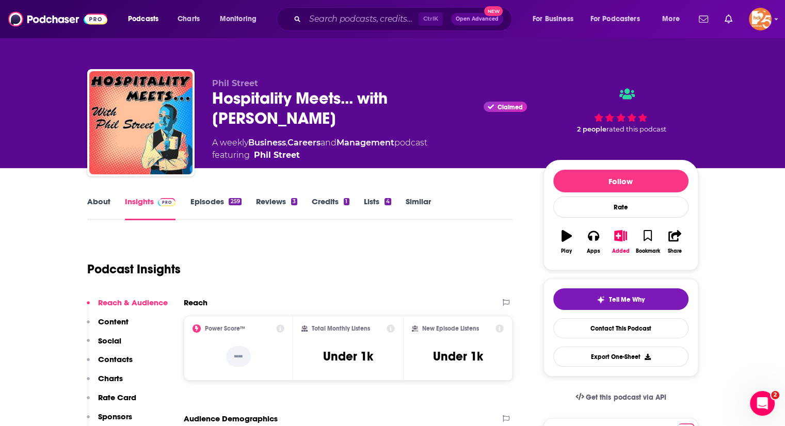
click at [301, 19] on div "Ctrl K Open Advanced New" at bounding box center [394, 19] width 235 height 24
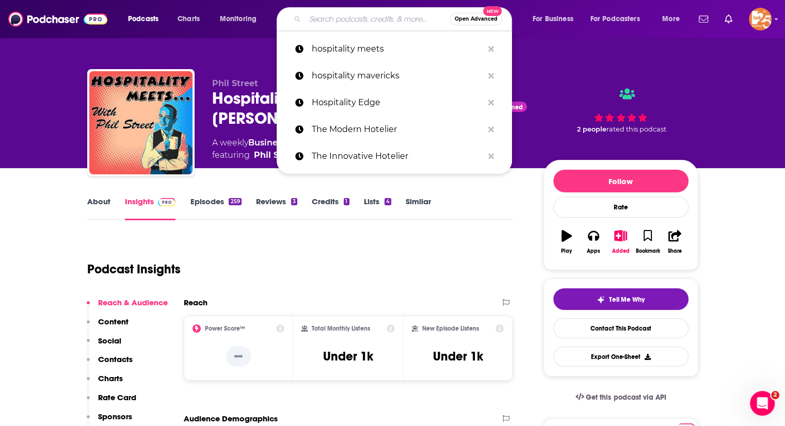
click at [309, 19] on input "Search podcasts, credits, & more..." at bounding box center [377, 19] width 145 height 17
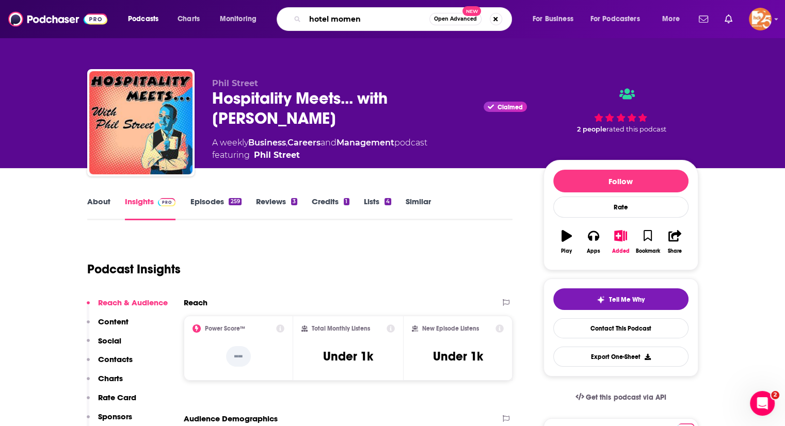
type input "hotel moment"
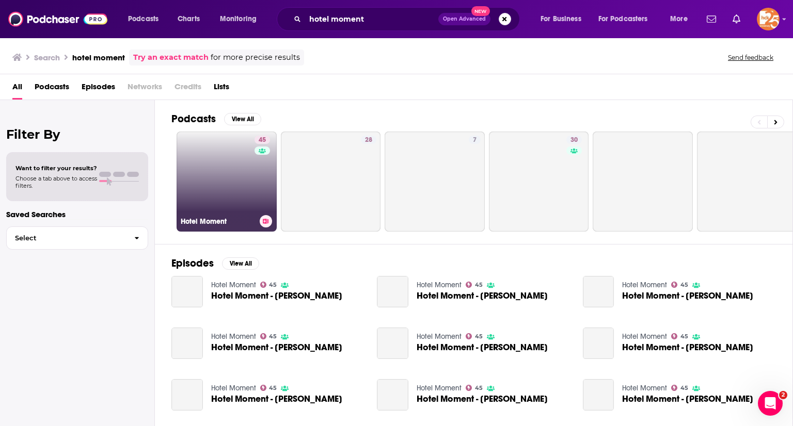
click at [208, 169] on link "45 Hotel Moment" at bounding box center [226, 182] width 100 height 100
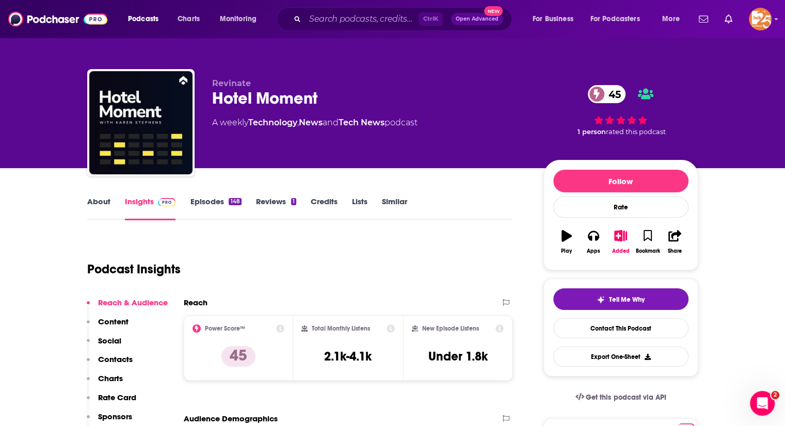
click at [94, 205] on link "About" at bounding box center [98, 209] width 23 height 24
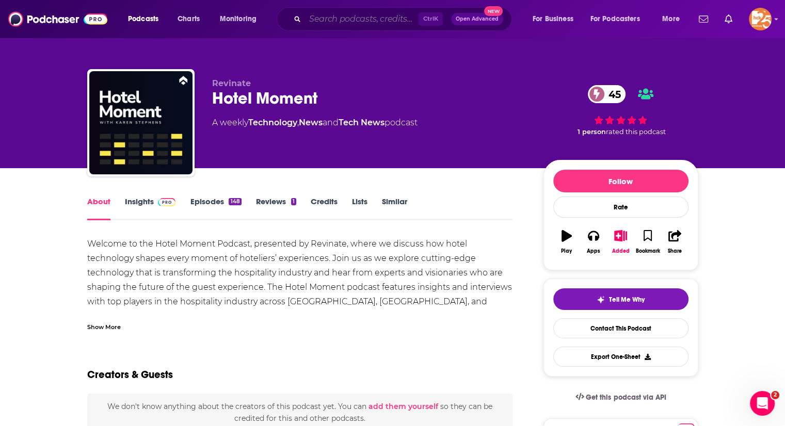
click at [333, 20] on input "Search podcasts, credits, & more..." at bounding box center [362, 19] width 114 height 17
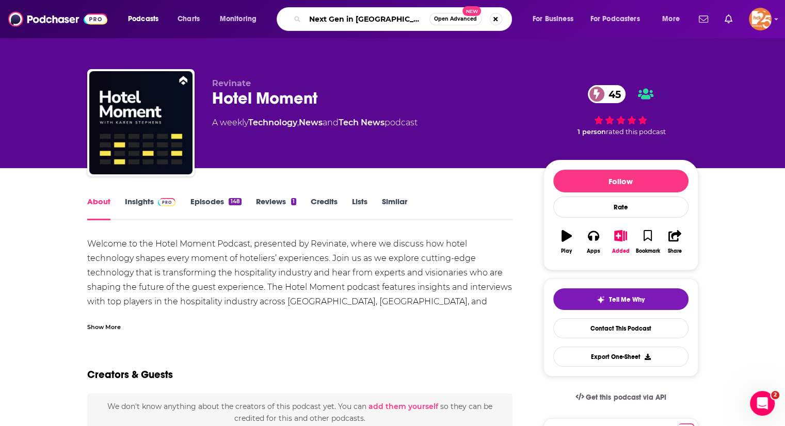
type input "Next Gen in Lodging"
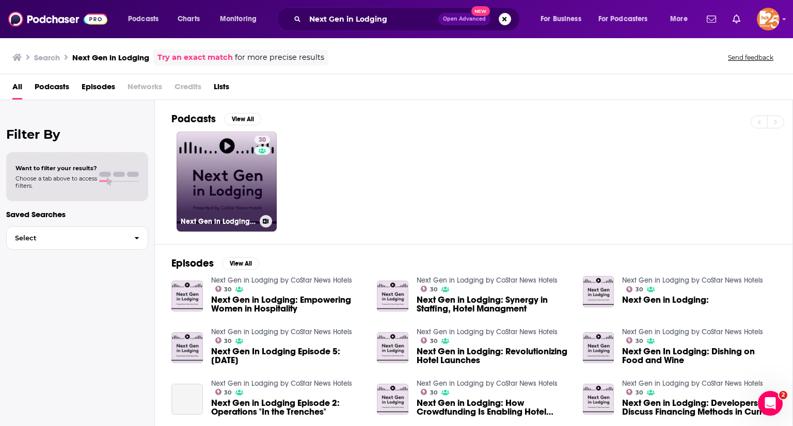
click at [233, 184] on link "30 Next Gen in Lodging by CoStar News Hotels" at bounding box center [226, 182] width 100 height 100
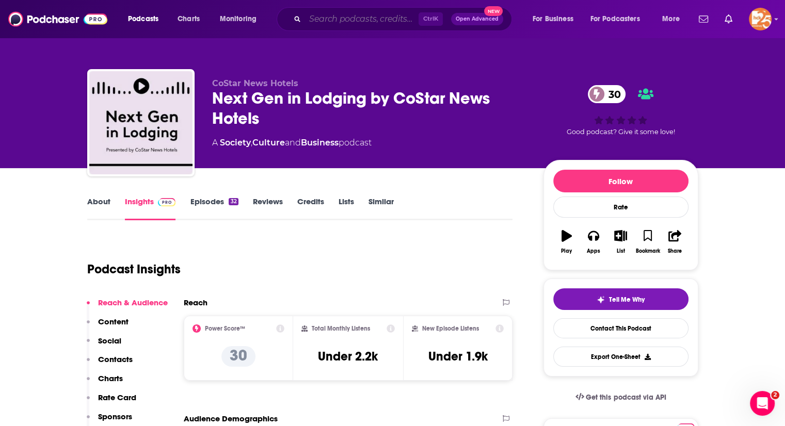
click at [356, 17] on input "Search podcasts, credits, & more..." at bounding box center [362, 19] width 114 height 17
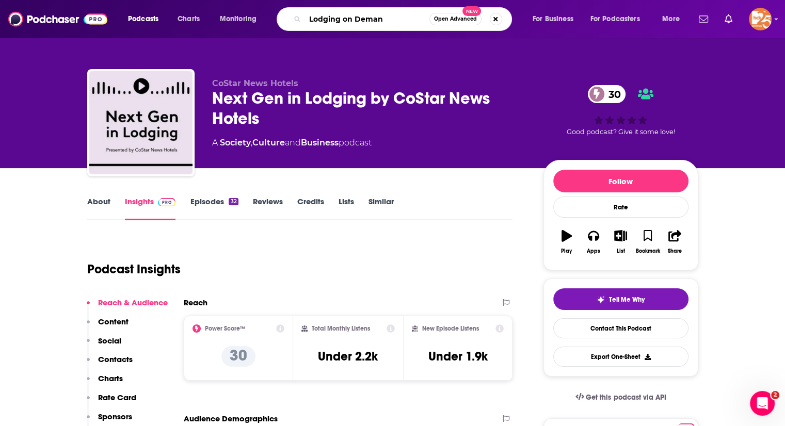
type input "Lodging on Demand"
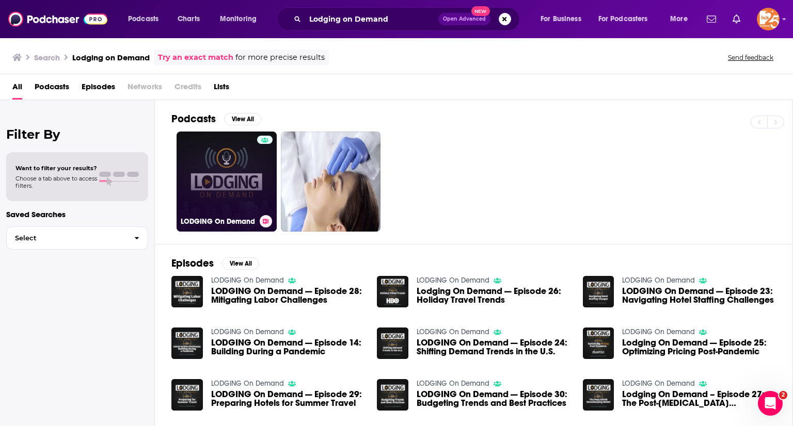
click at [223, 172] on link "LODGING On Demand" at bounding box center [226, 182] width 100 height 100
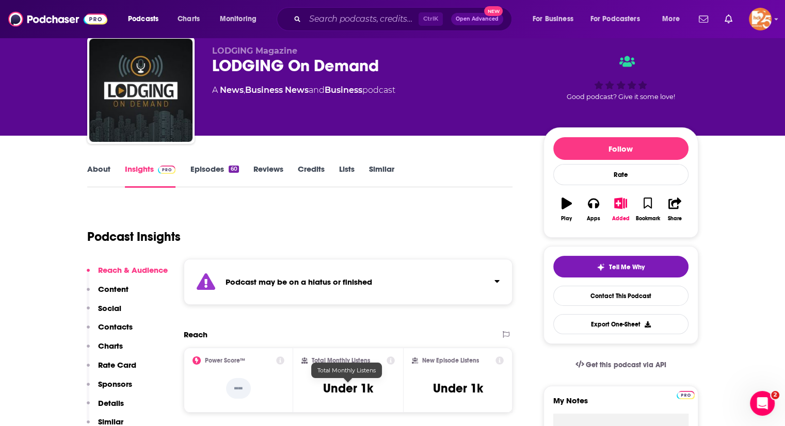
scroll to position [30, 0]
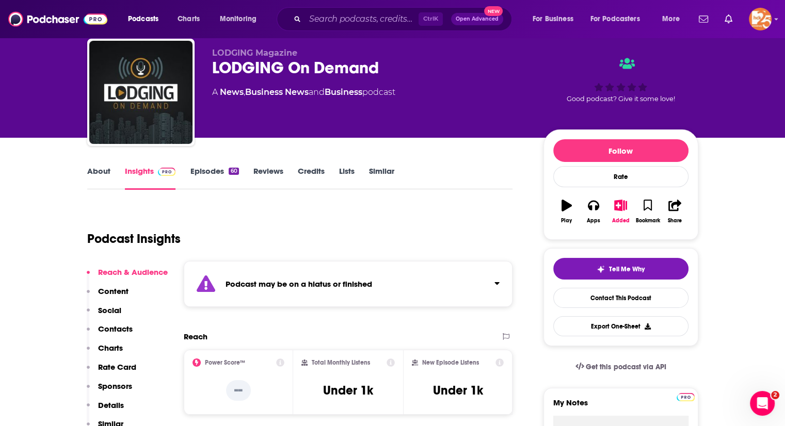
click at [206, 173] on link "Episodes 60" at bounding box center [214, 178] width 49 height 24
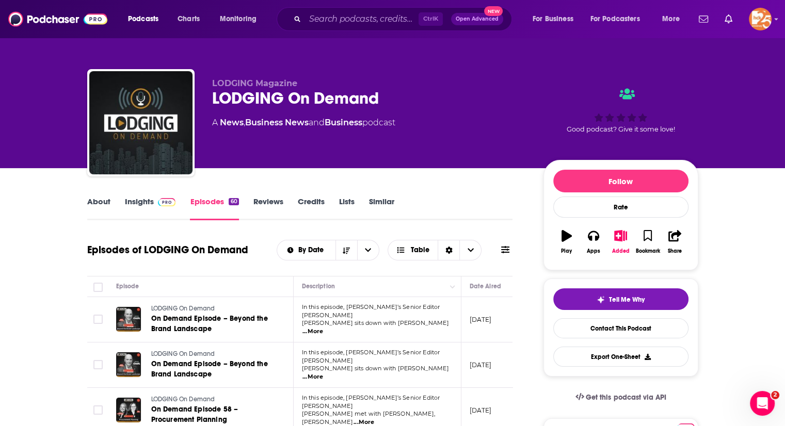
click at [99, 199] on link "About" at bounding box center [98, 209] width 23 height 24
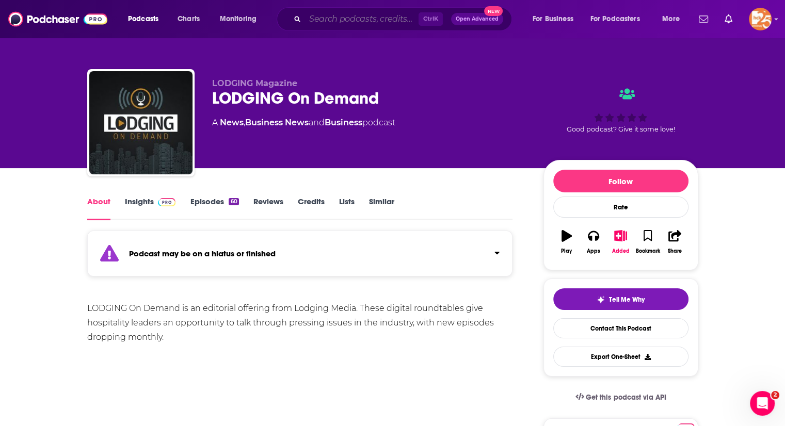
click at [327, 15] on input "Search podcasts, credits, & more..." at bounding box center [362, 19] width 114 height 17
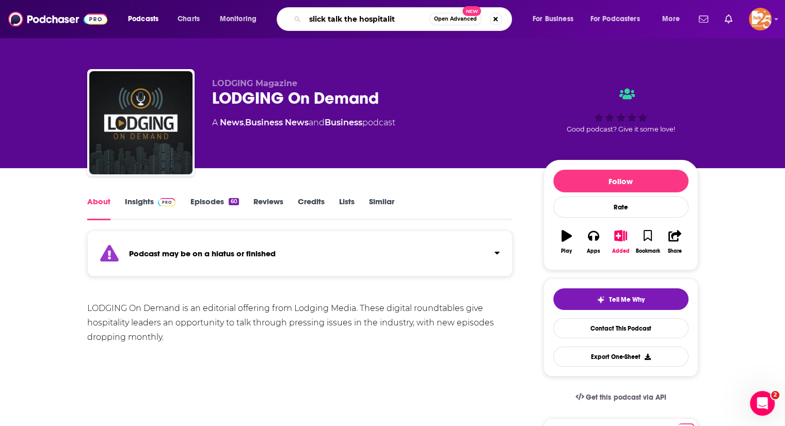
type input "slick talk the hospitality"
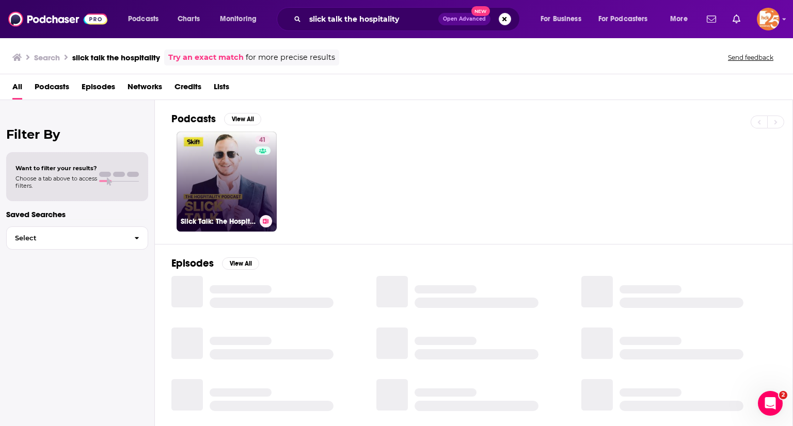
click at [229, 175] on link "41 Slick Talk: The Hospitality Podcast" at bounding box center [226, 182] width 100 height 100
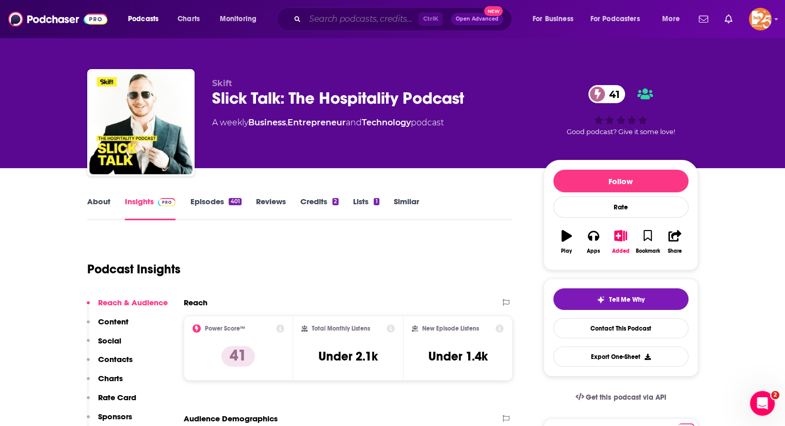
click at [315, 23] on input "Search podcasts, credits, & more..." at bounding box center [362, 19] width 114 height 17
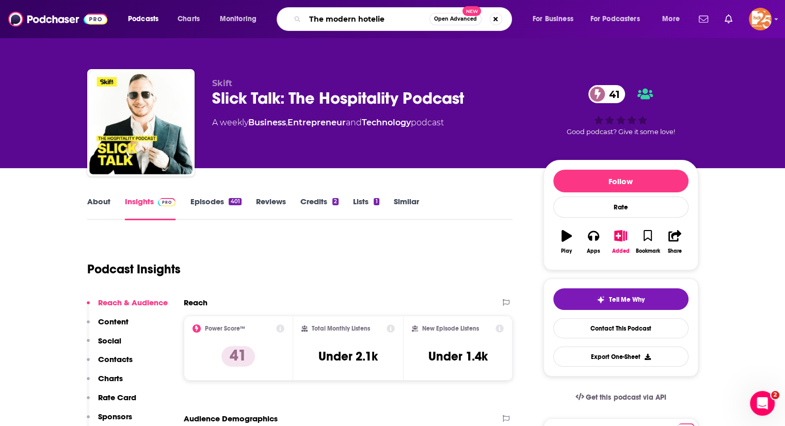
type input "The modern hotelier"
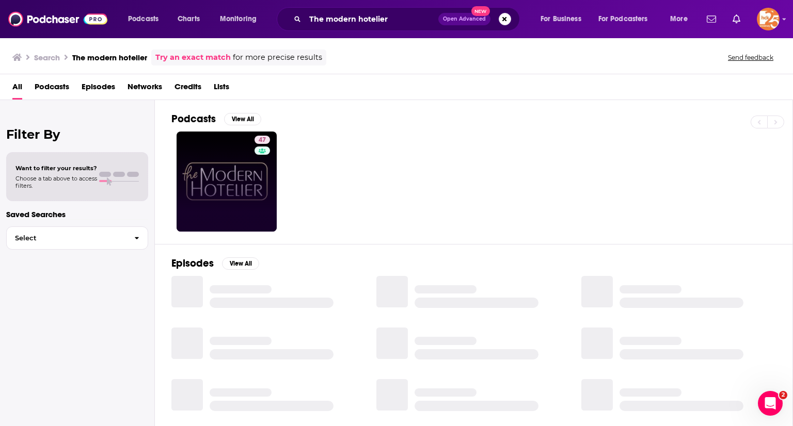
click at [231, 184] on link "47" at bounding box center [226, 182] width 100 height 100
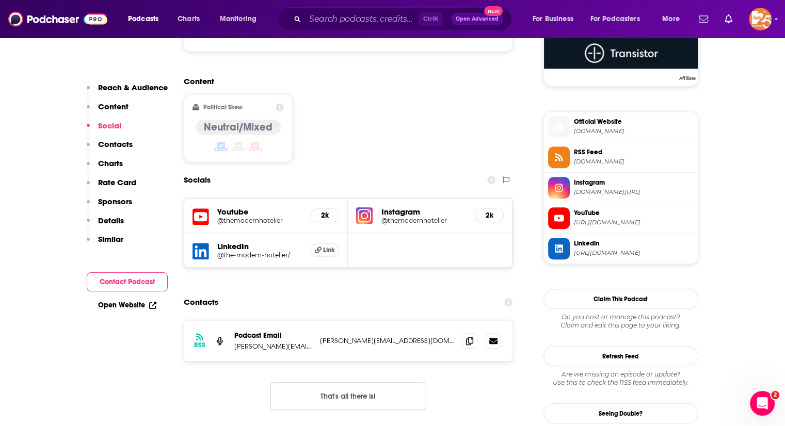
scroll to position [786, 0]
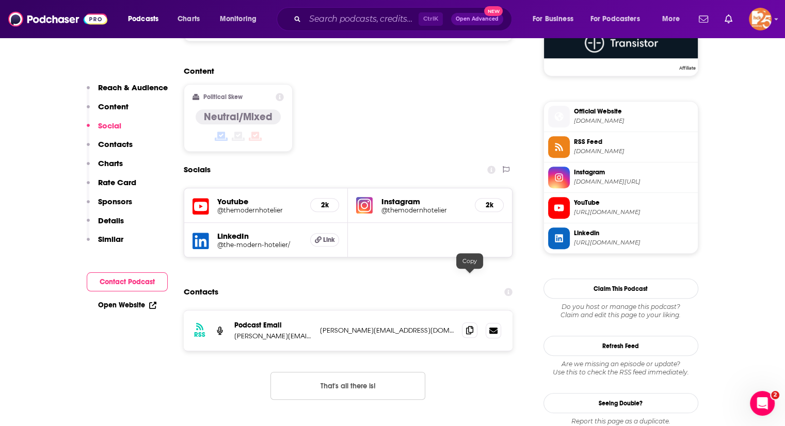
click at [468, 326] on icon at bounding box center [469, 330] width 7 height 8
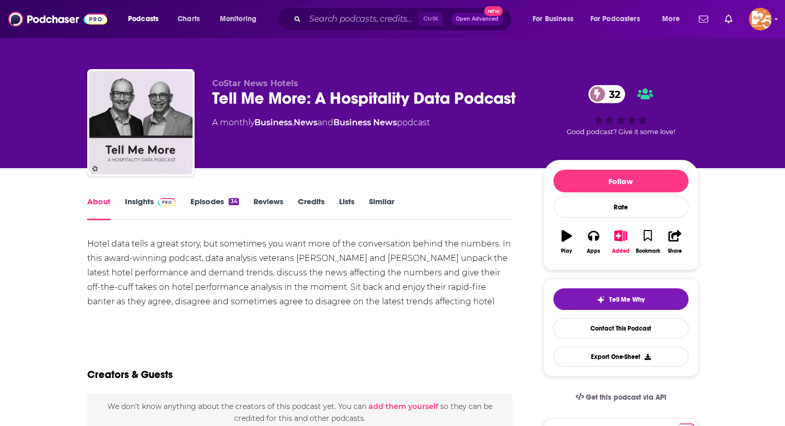
click at [141, 199] on link "Insights" at bounding box center [150, 209] width 51 height 24
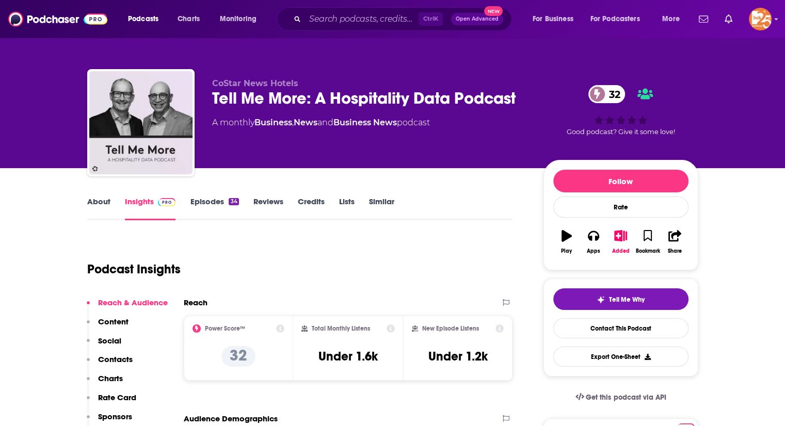
click at [204, 197] on link "Episodes 34" at bounding box center [214, 209] width 49 height 24
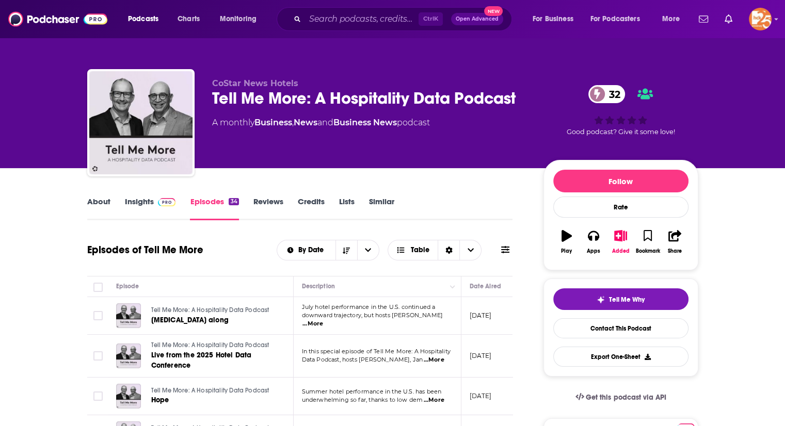
click at [91, 203] on link "About" at bounding box center [98, 209] width 23 height 24
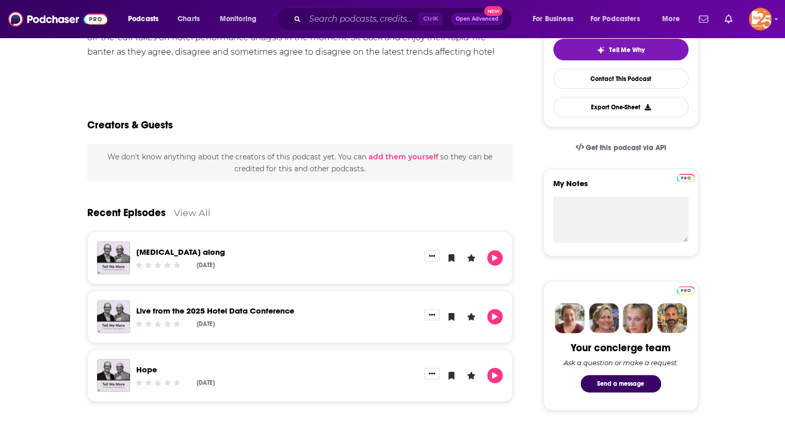
scroll to position [17, 0]
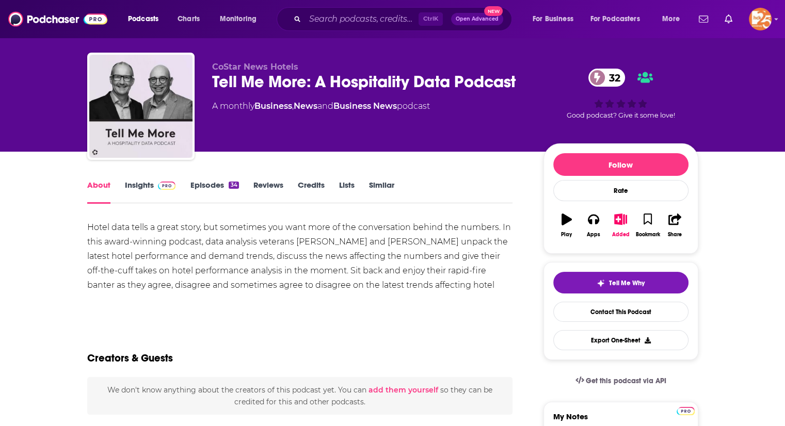
click at [214, 186] on link "Episodes 34" at bounding box center [214, 192] width 49 height 24
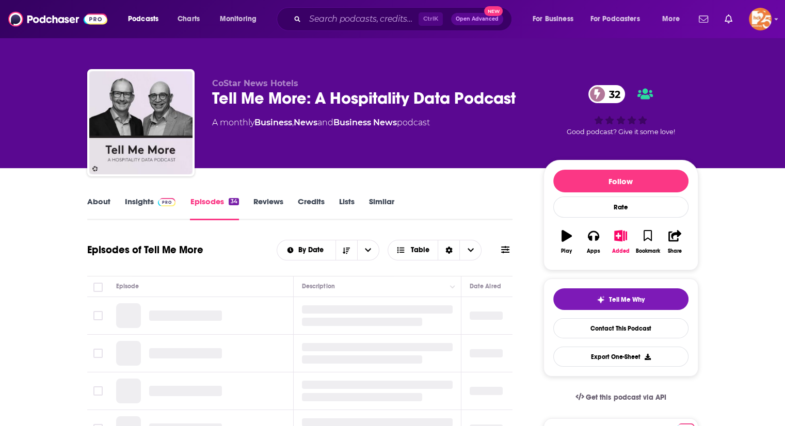
click at [140, 197] on link "Insights" at bounding box center [150, 209] width 51 height 24
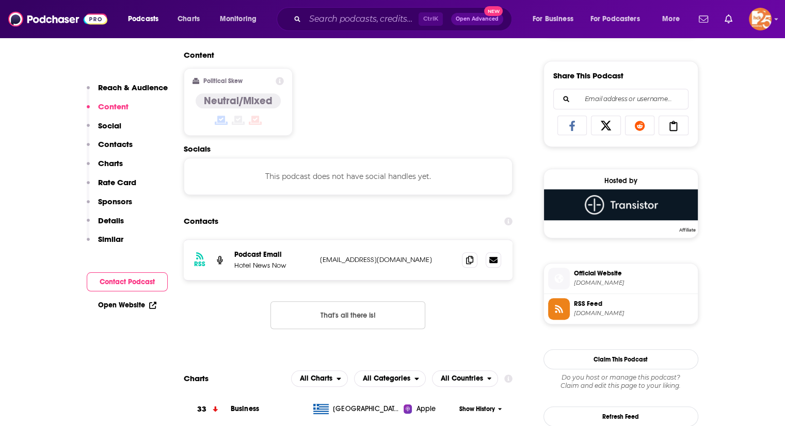
scroll to position [625, 0]
click at [469, 256] on icon at bounding box center [469, 259] width 7 height 8
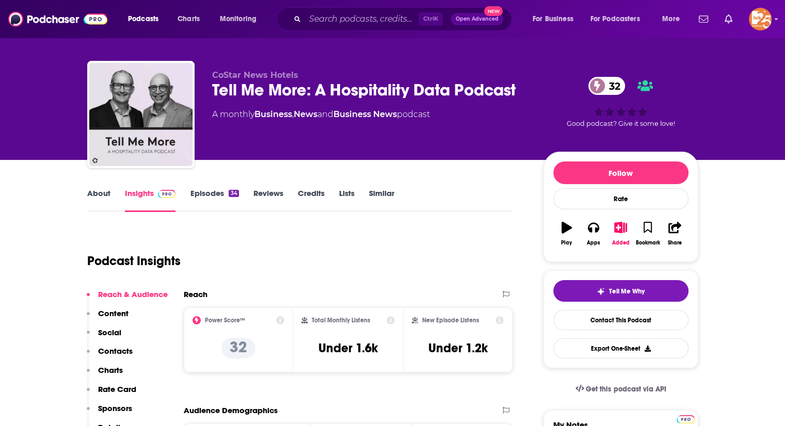
scroll to position [0, 0]
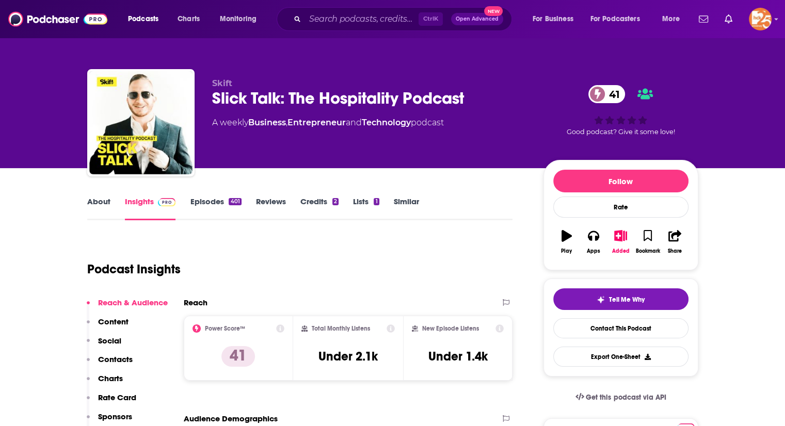
click at [204, 207] on link "Episodes 401" at bounding box center [215, 209] width 51 height 24
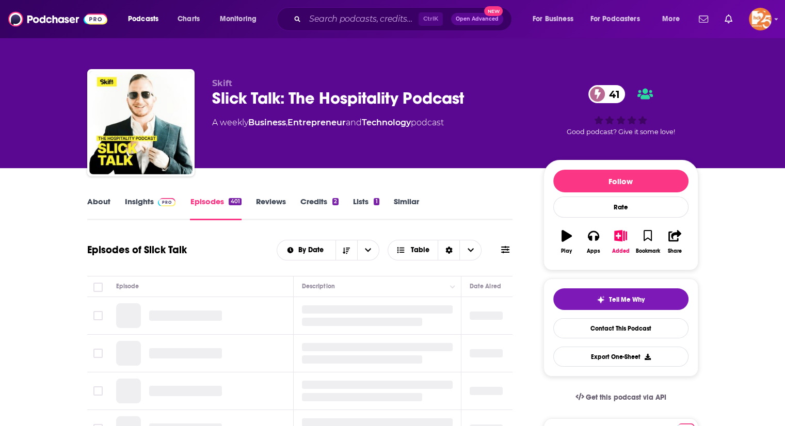
click at [137, 205] on link "Insights" at bounding box center [150, 209] width 51 height 24
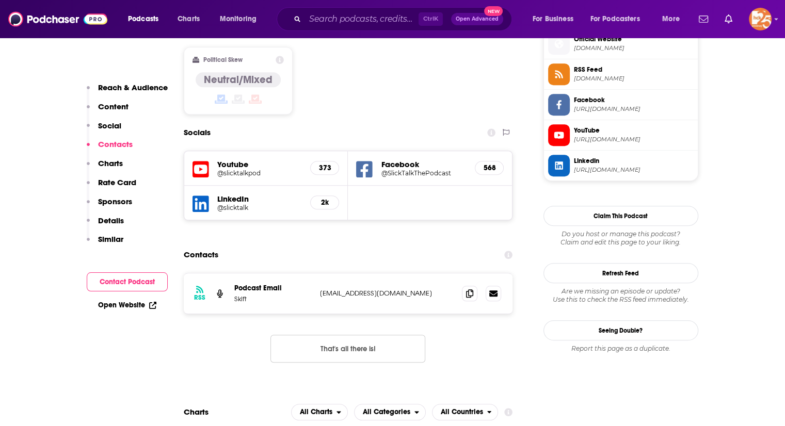
scroll to position [848, 0]
click at [468, 288] on icon at bounding box center [469, 292] width 7 height 8
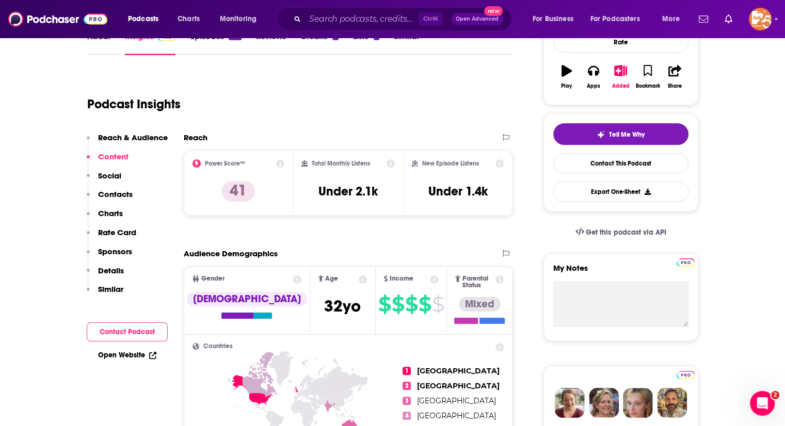
scroll to position [0, 0]
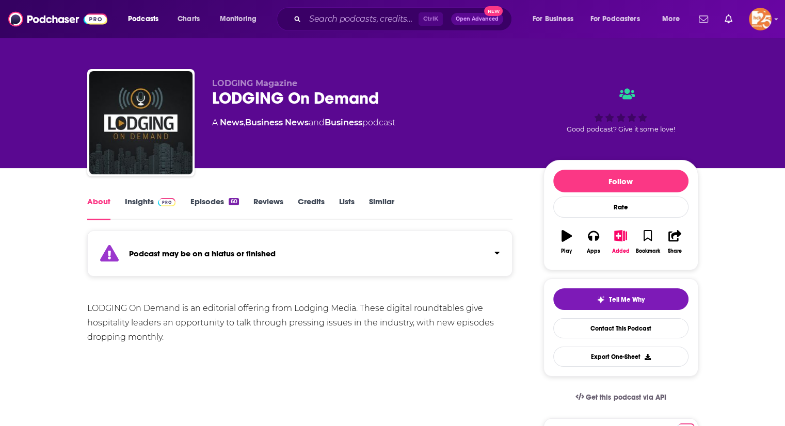
click at [136, 207] on link "Insights" at bounding box center [150, 209] width 51 height 24
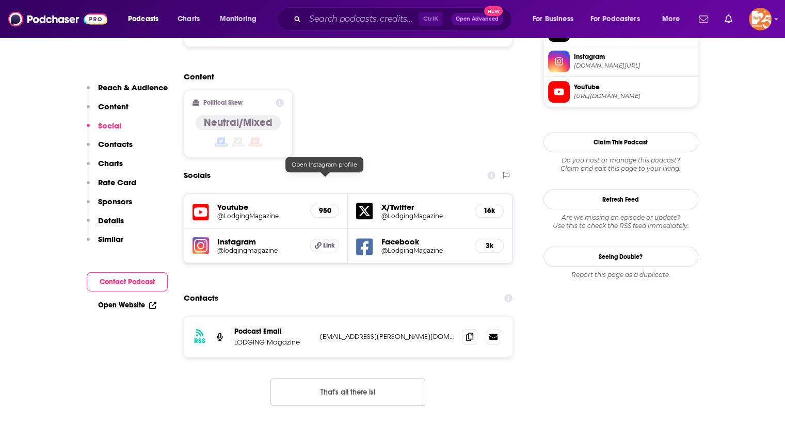
scroll to position [870, 0]
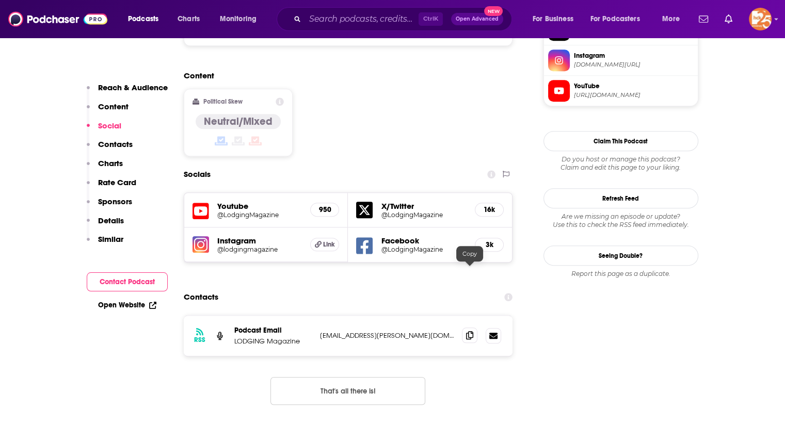
click at [468, 331] on icon at bounding box center [469, 335] width 7 height 8
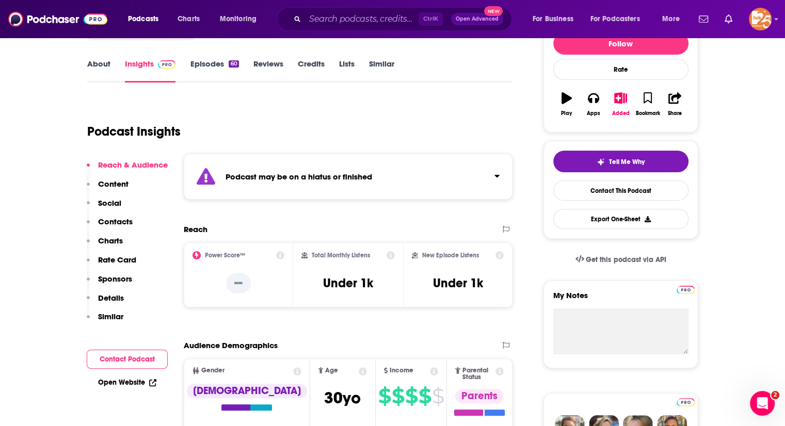
scroll to position [0, 0]
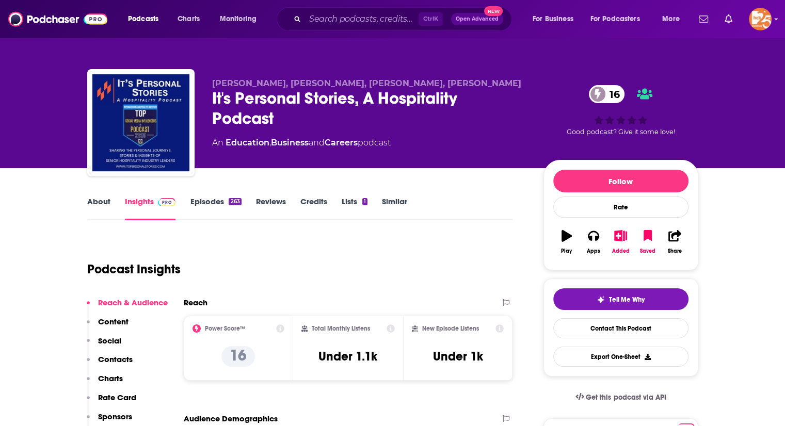
click at [197, 210] on link "Episodes 263" at bounding box center [215, 209] width 51 height 24
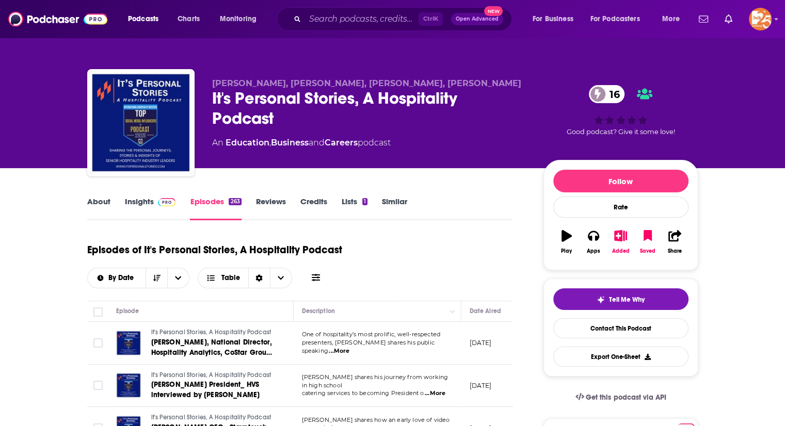
click at [140, 201] on link "Insights" at bounding box center [150, 209] width 51 height 24
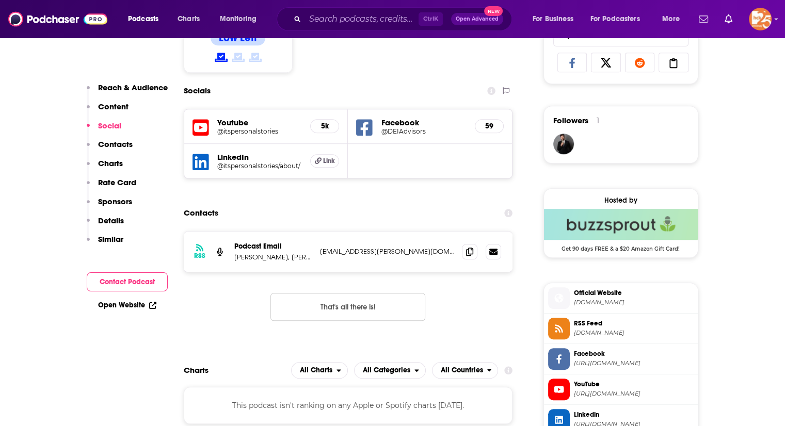
scroll to position [687, 0]
click at [468, 250] on icon at bounding box center [469, 251] width 7 height 8
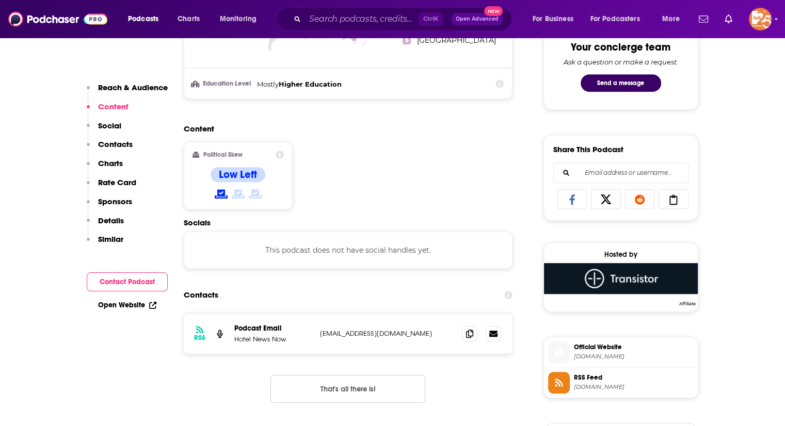
scroll to position [592, 0]
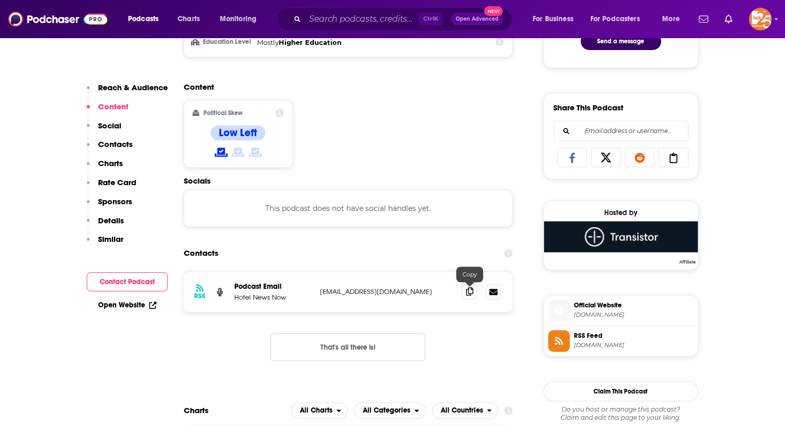
click at [468, 288] on icon at bounding box center [469, 291] width 7 height 8
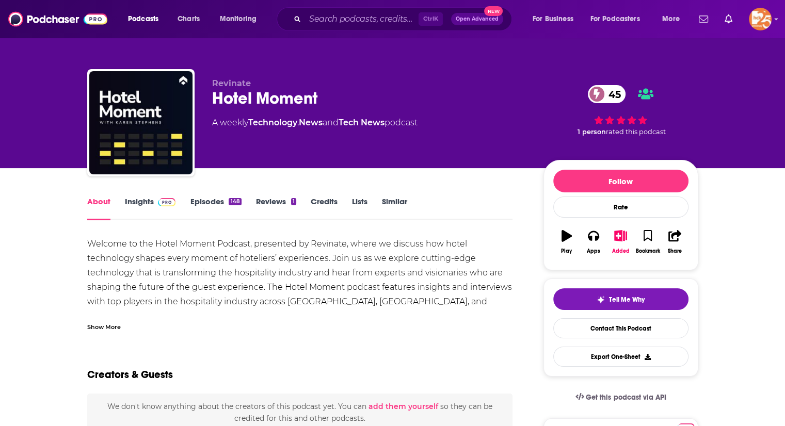
click at [150, 202] on link "Insights" at bounding box center [150, 209] width 51 height 24
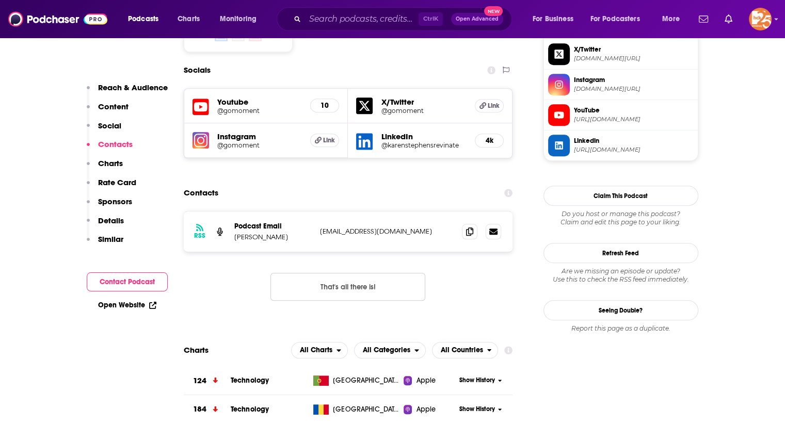
scroll to position [899, 0]
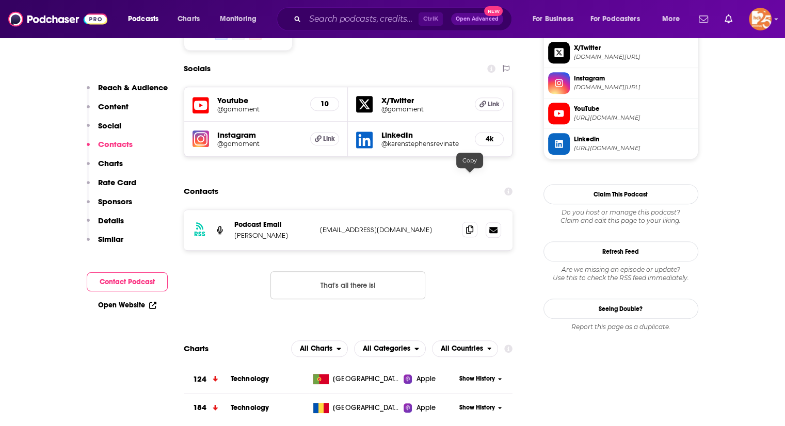
click at [468, 226] on icon at bounding box center [469, 230] width 7 height 8
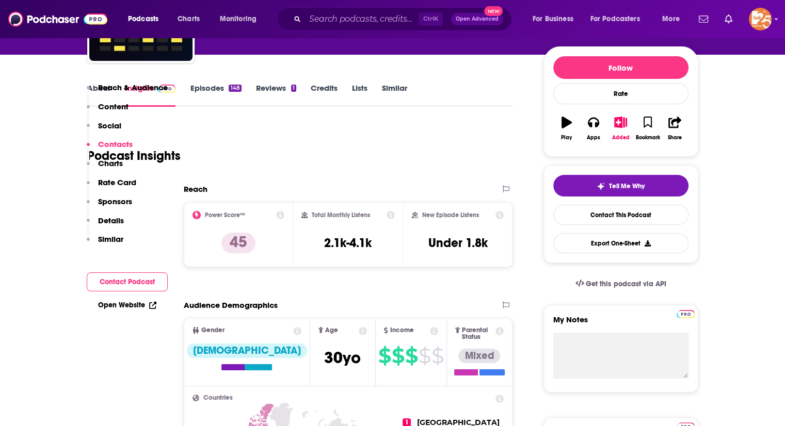
scroll to position [0, 0]
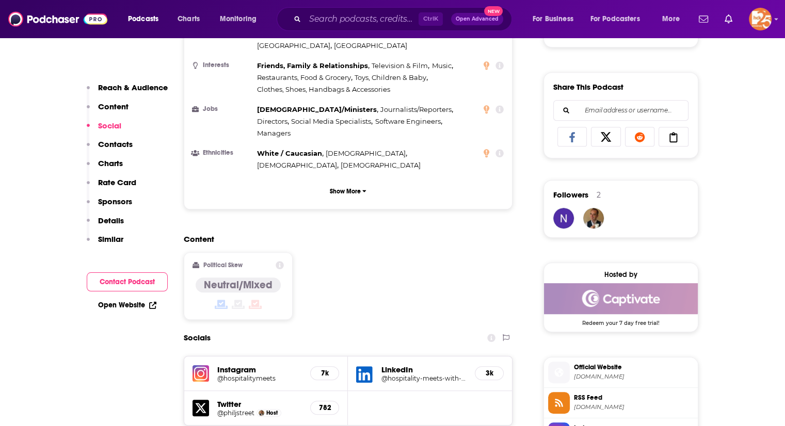
scroll to position [867, 0]
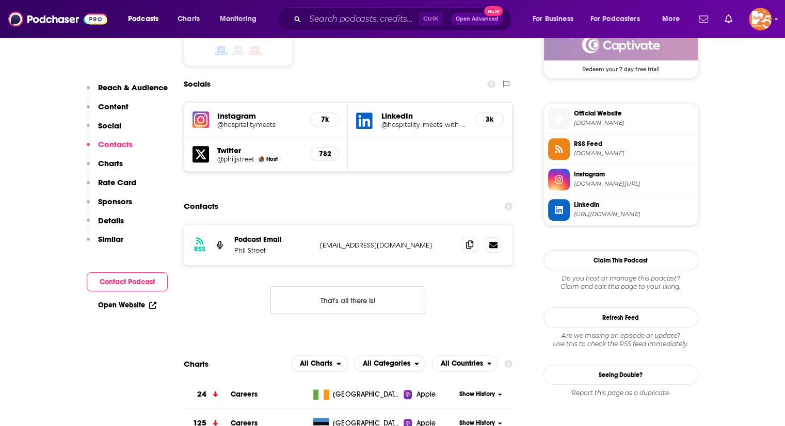
click at [468, 240] on icon at bounding box center [469, 244] width 7 height 8
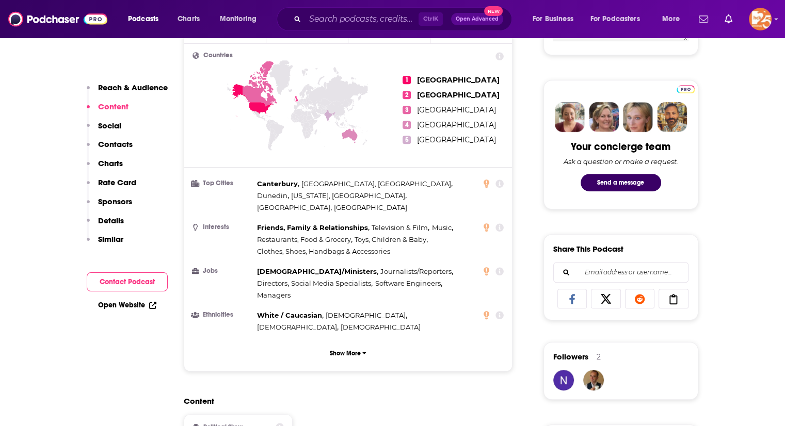
scroll to position [161, 0]
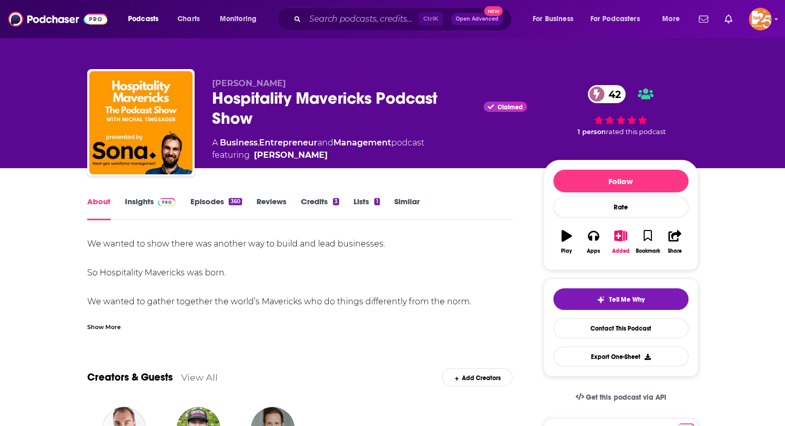
click at [154, 204] on span at bounding box center [165, 202] width 22 height 10
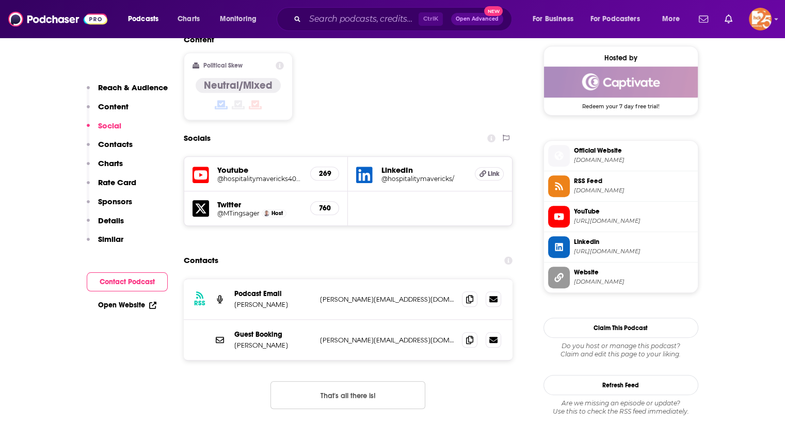
scroll to position [833, 0]
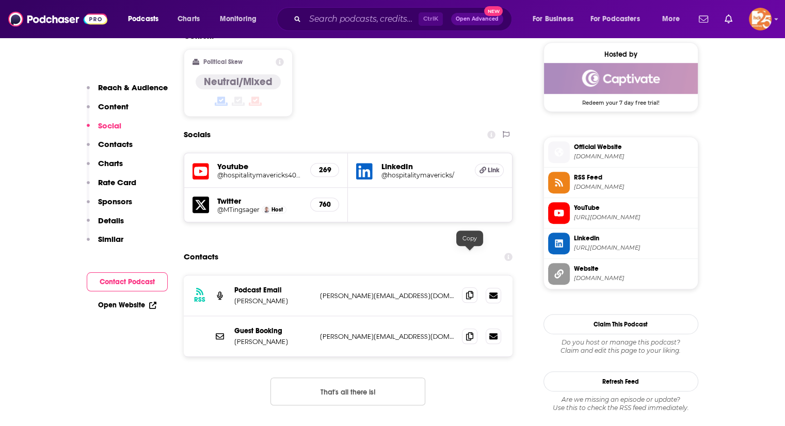
click at [470, 291] on icon at bounding box center [469, 295] width 7 height 8
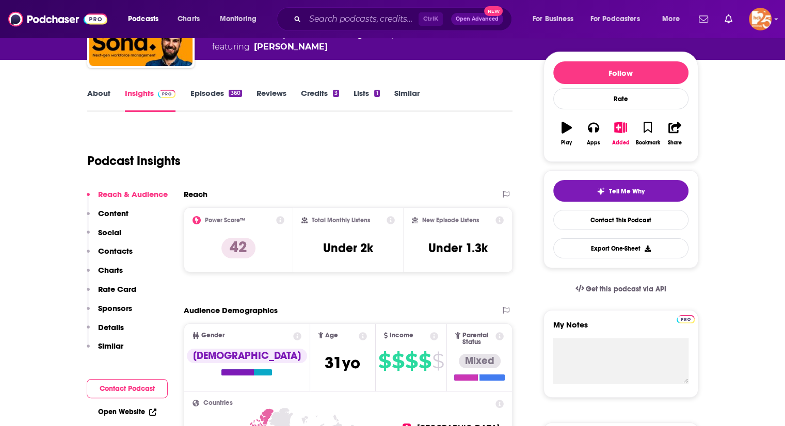
scroll to position [0, 0]
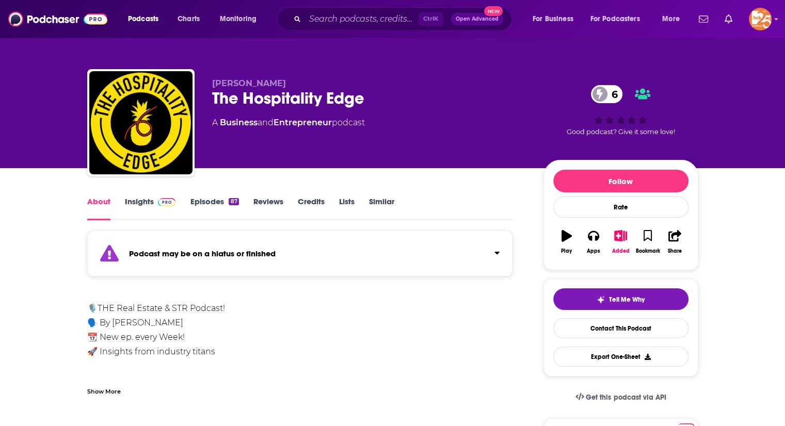
click at [134, 207] on link "Insights" at bounding box center [150, 209] width 51 height 24
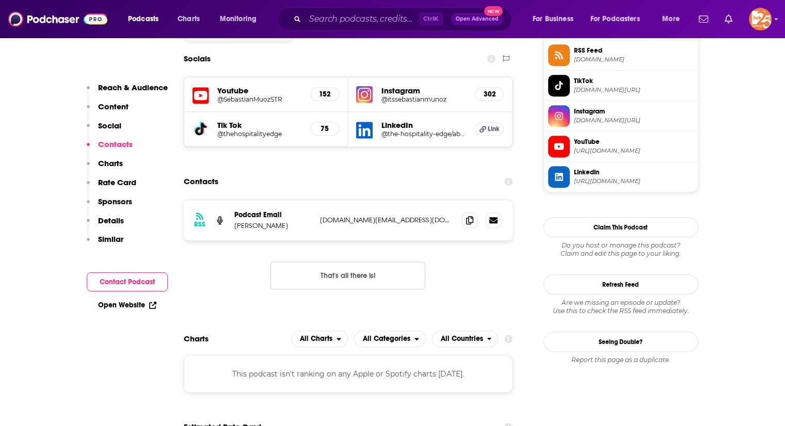
scroll to position [784, 0]
click at [466, 219] on icon at bounding box center [469, 219] width 7 height 8
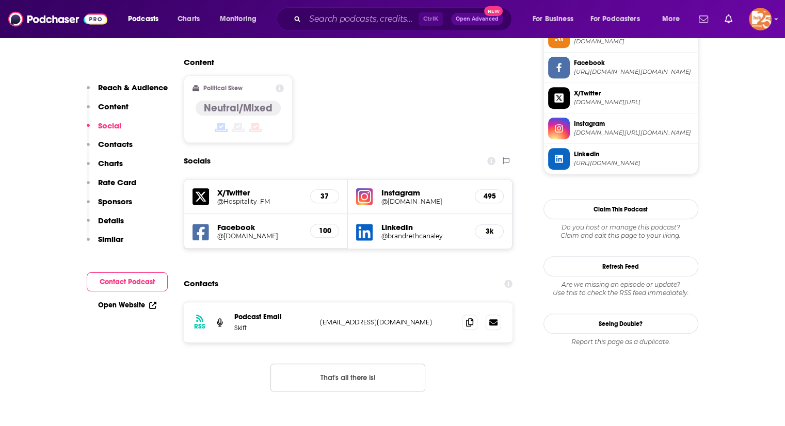
scroll to position [804, 0]
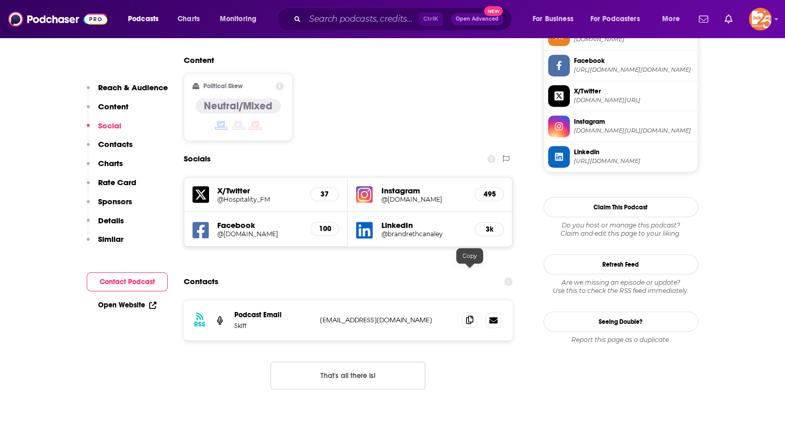
click at [472, 316] on icon at bounding box center [469, 320] width 7 height 8
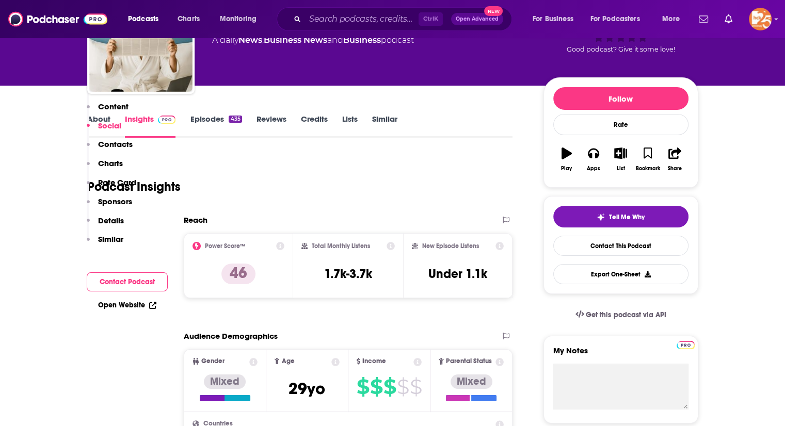
scroll to position [0, 0]
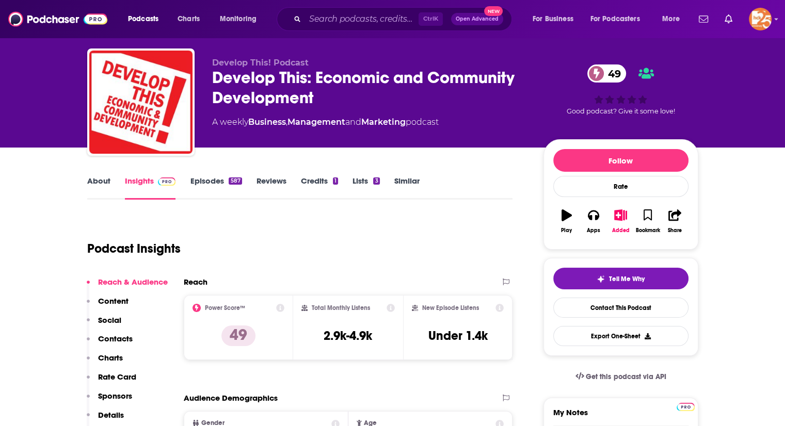
scroll to position [30, 0]
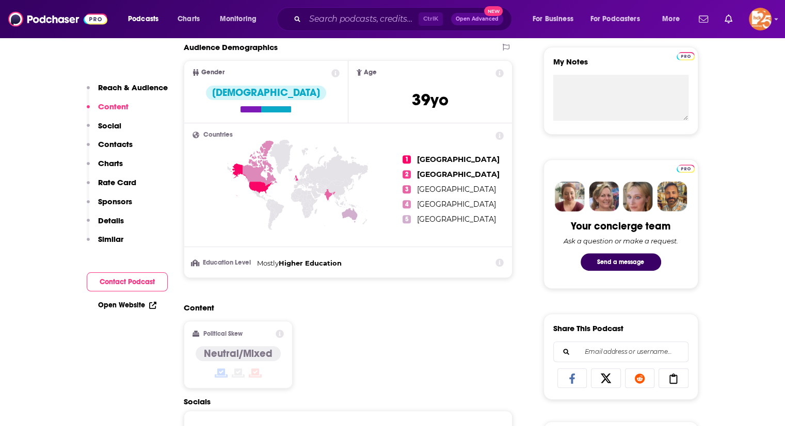
scroll to position [666, 0]
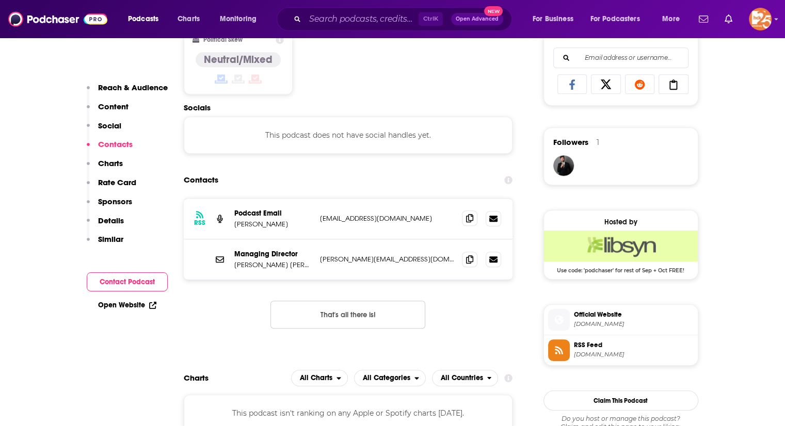
click at [470, 225] on span at bounding box center [469, 218] width 15 height 15
